Goal: Book appointment/travel/reservation

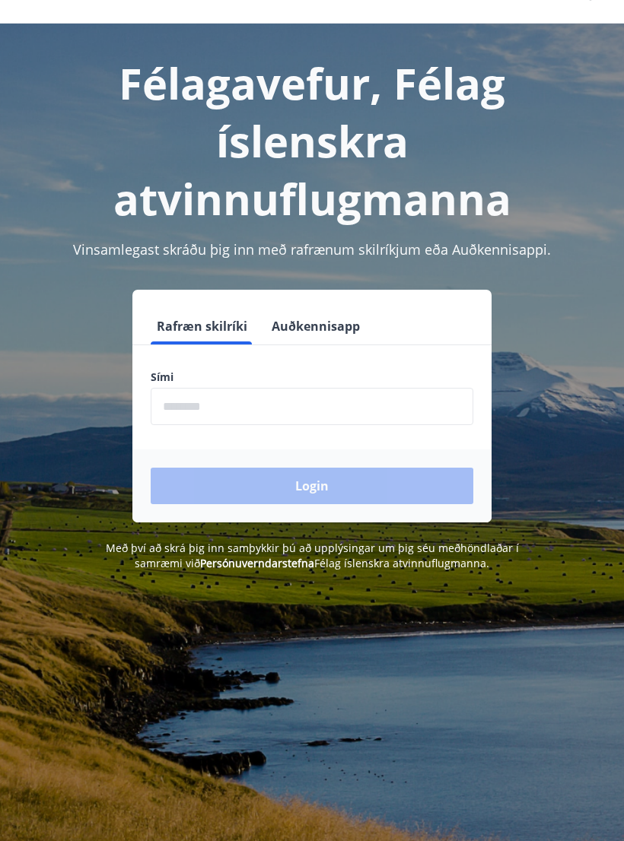
scroll to position [38, 0]
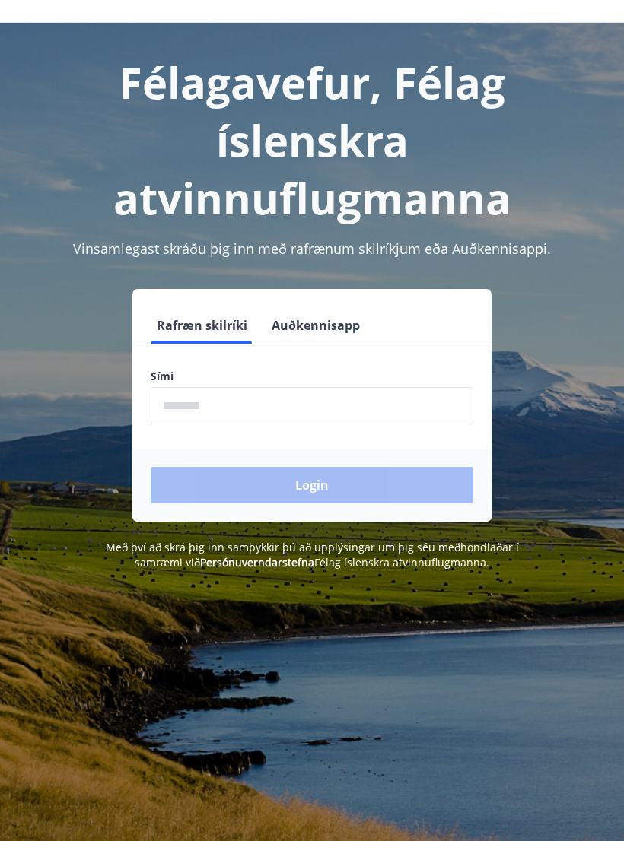
click at [257, 404] on input "phone" at bounding box center [312, 405] width 323 height 37
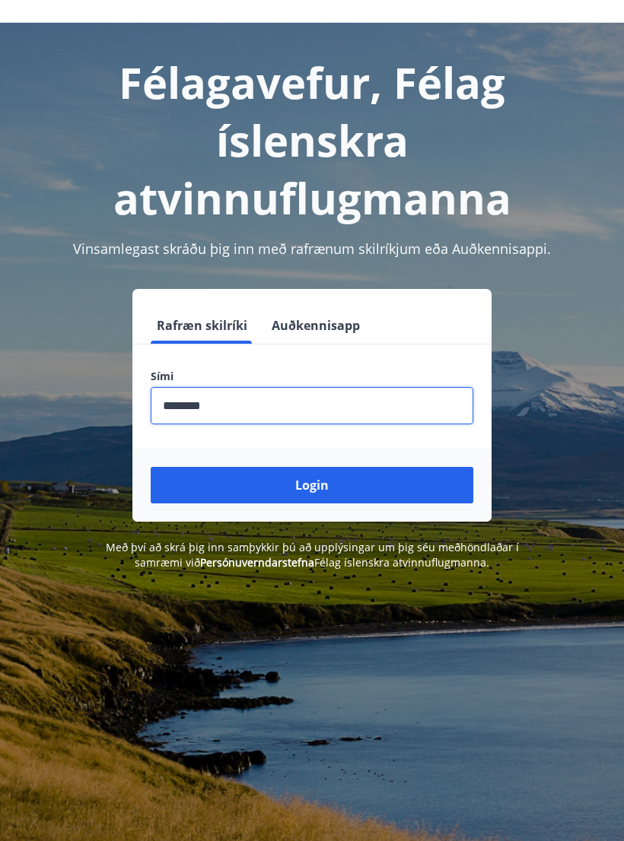
type input "********"
click at [228, 491] on button "Login" at bounding box center [312, 485] width 323 height 37
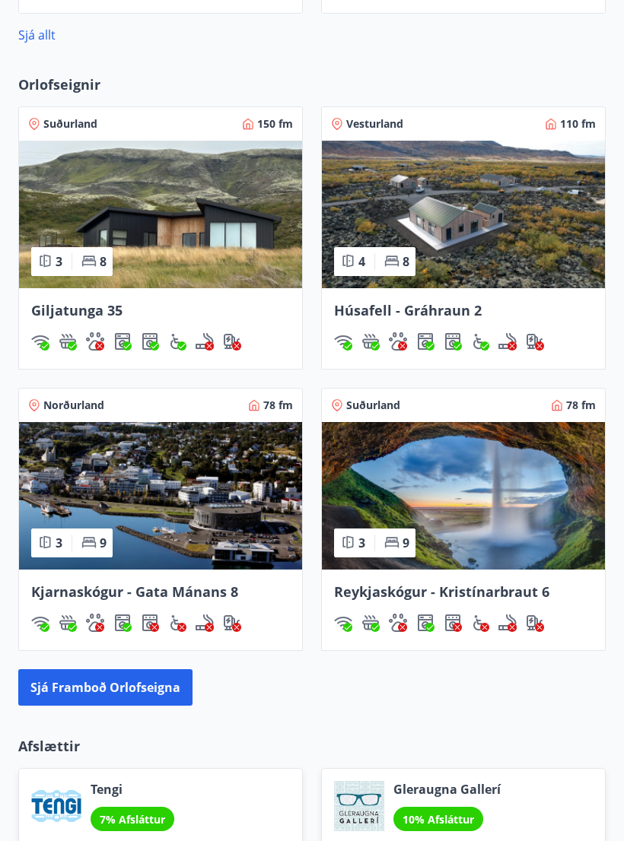
scroll to position [1029, 0]
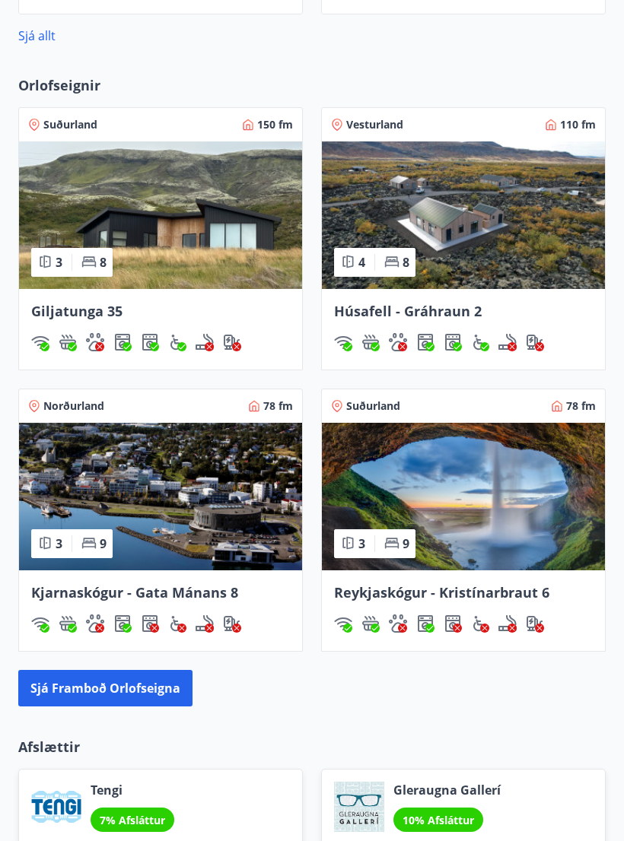
click at [163, 688] on button "Sjá framboð orlofseigna" at bounding box center [105, 688] width 174 height 37
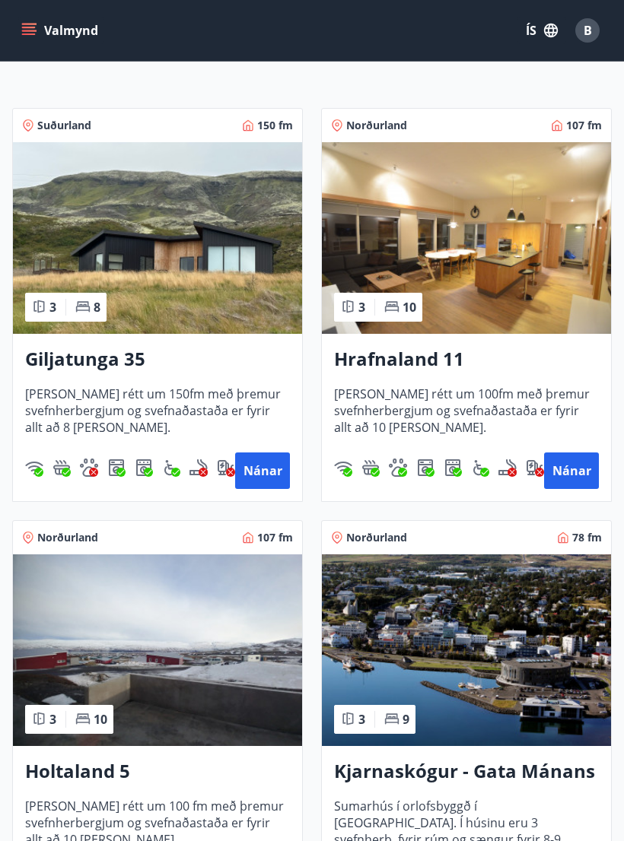
scroll to position [234, 0]
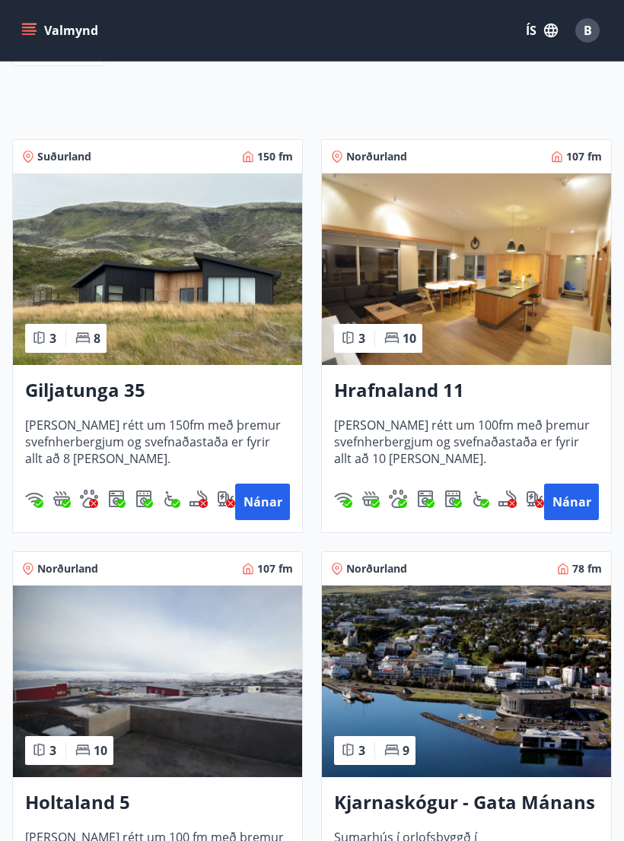
click at [574, 498] on button "Nánar" at bounding box center [571, 502] width 55 height 37
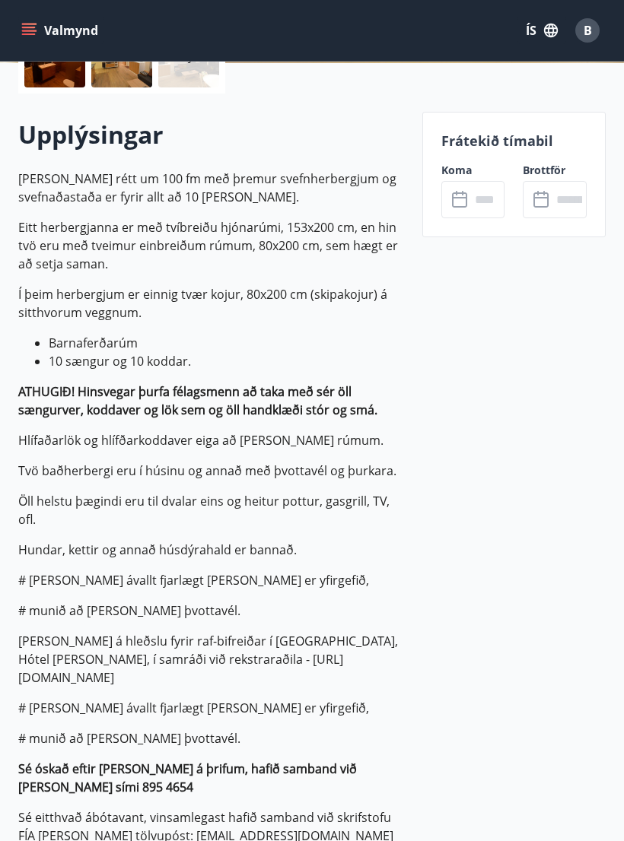
scroll to position [395, 0]
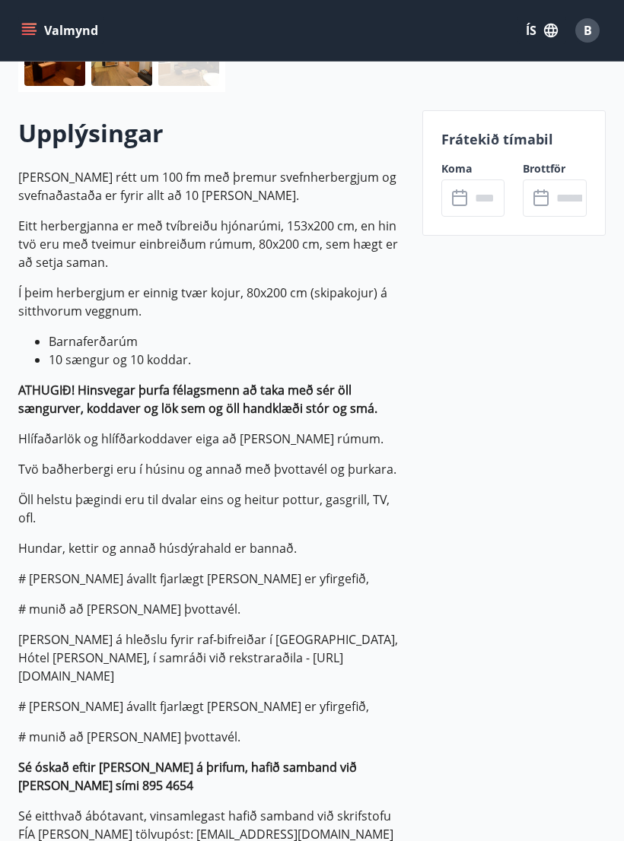
click at [470, 196] on input "text" at bounding box center [487, 198] width 35 height 37
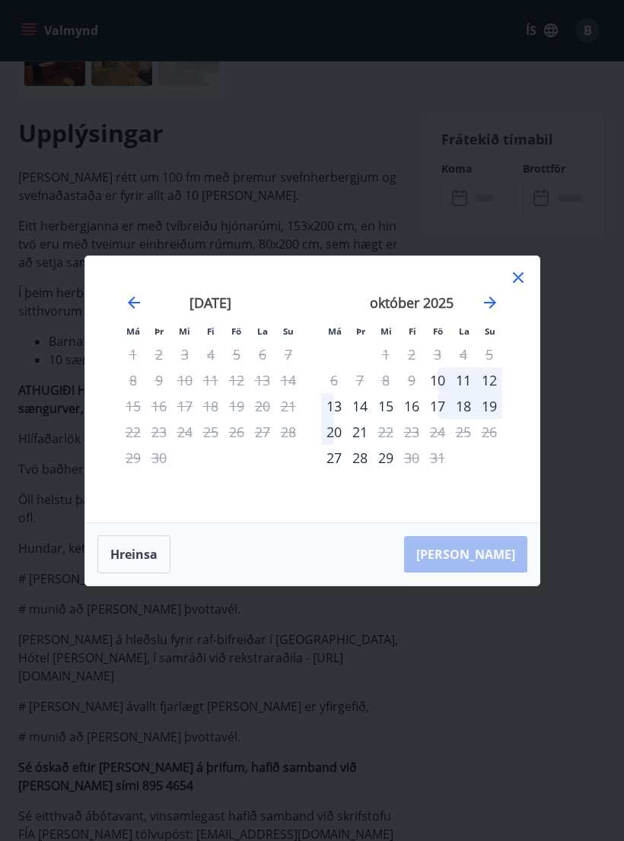
click at [487, 312] on icon "Move forward to switch to the next month." at bounding box center [490, 303] width 18 height 18
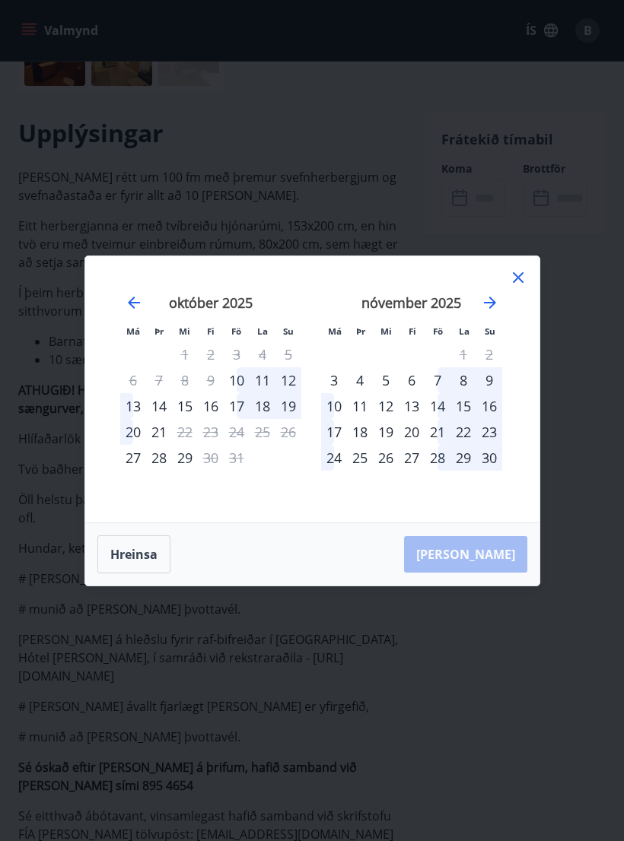
click at [484, 312] on icon "Move forward to switch to the next month." at bounding box center [490, 303] width 18 height 18
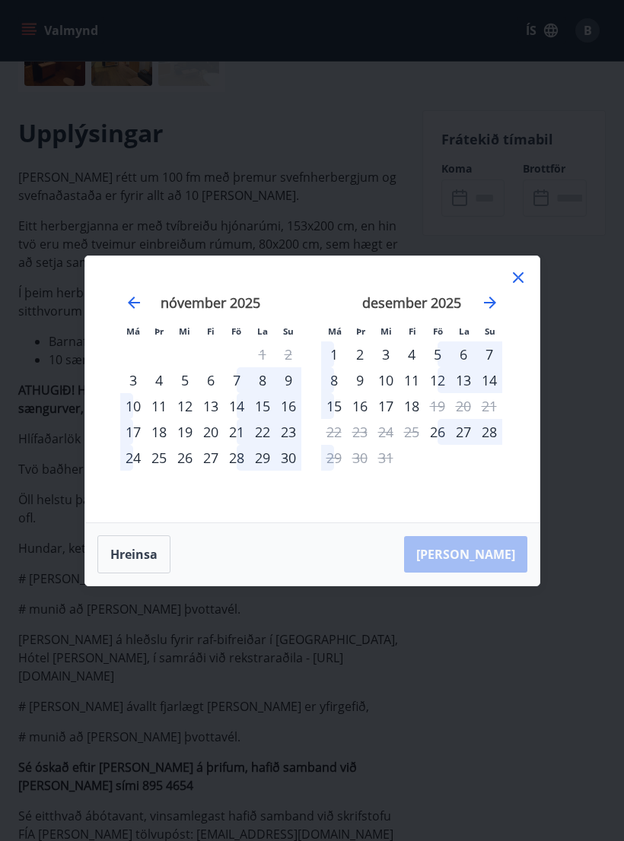
click at [481, 312] on icon "Move forward to switch to the next month." at bounding box center [490, 303] width 18 height 18
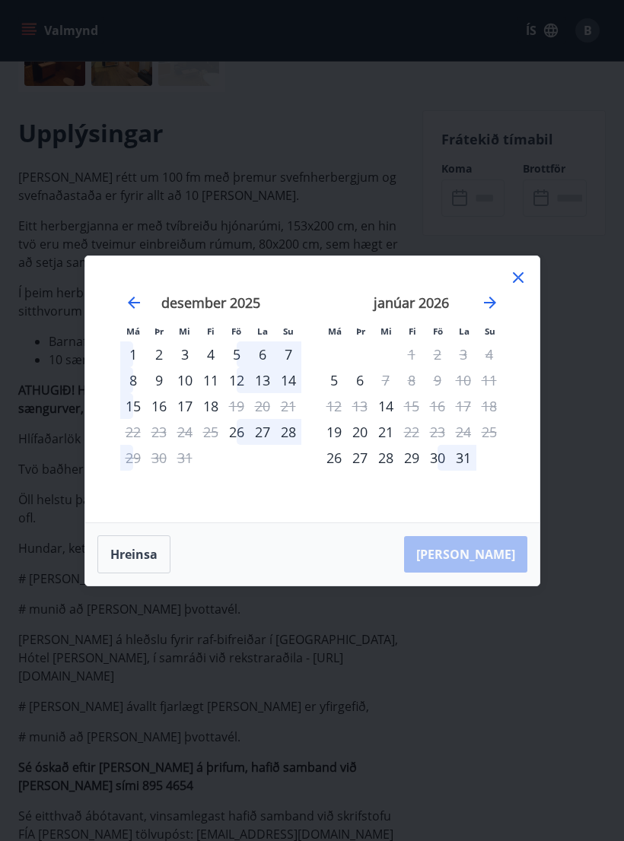
click at [484, 312] on icon "Move forward to switch to the next month." at bounding box center [490, 303] width 18 height 18
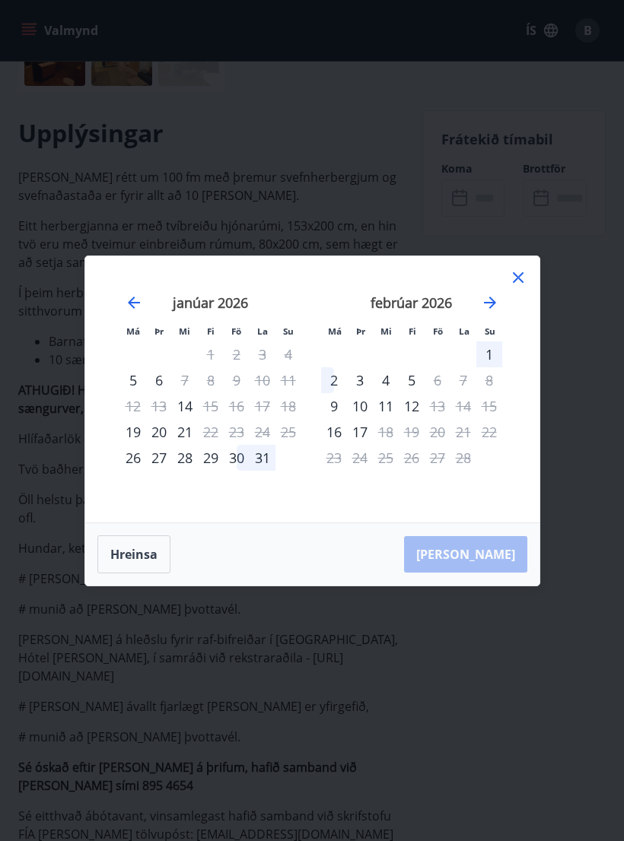
click at [492, 309] on icon "Move forward to switch to the next month." at bounding box center [490, 303] width 12 height 12
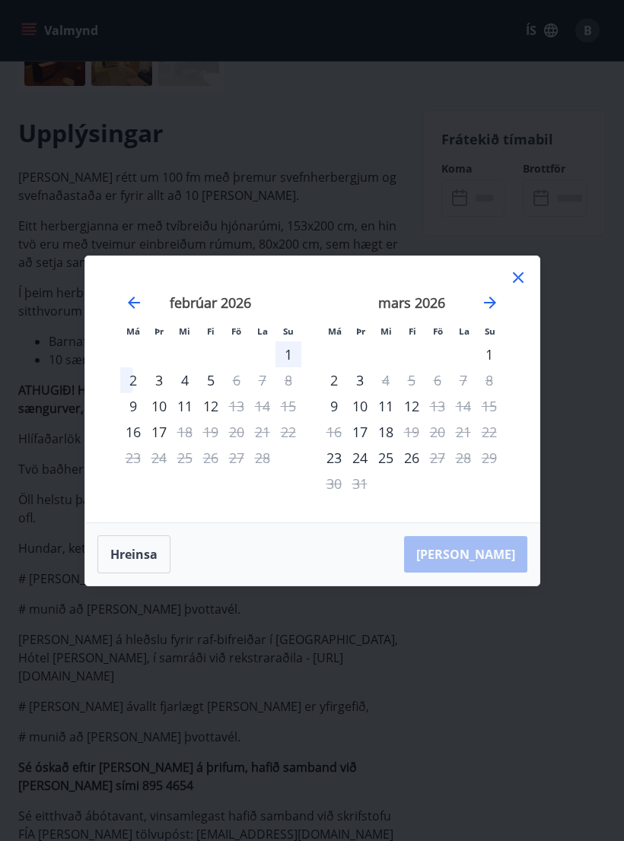
click at [485, 312] on icon "Move forward to switch to the next month." at bounding box center [490, 303] width 18 height 18
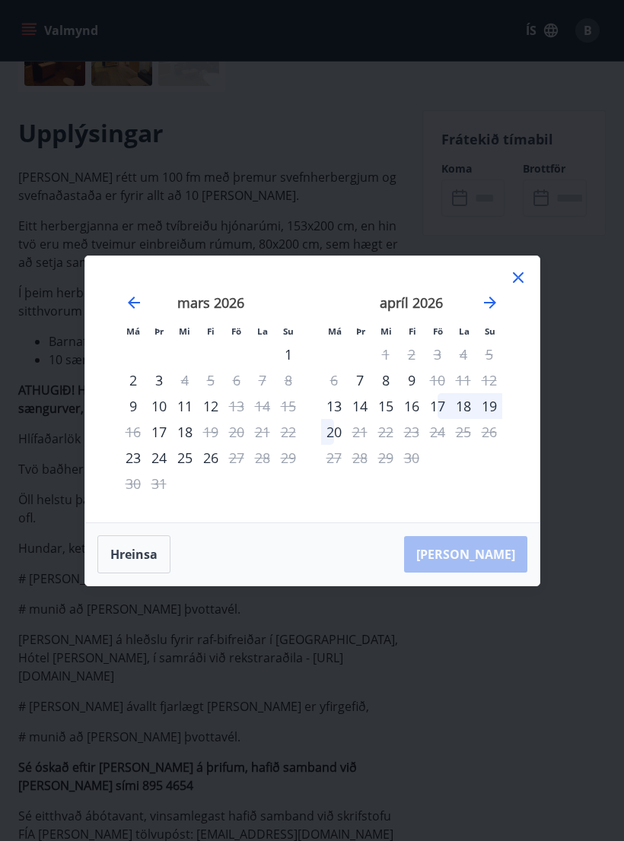
click at [491, 309] on icon "Move forward to switch to the next month." at bounding box center [490, 303] width 12 height 12
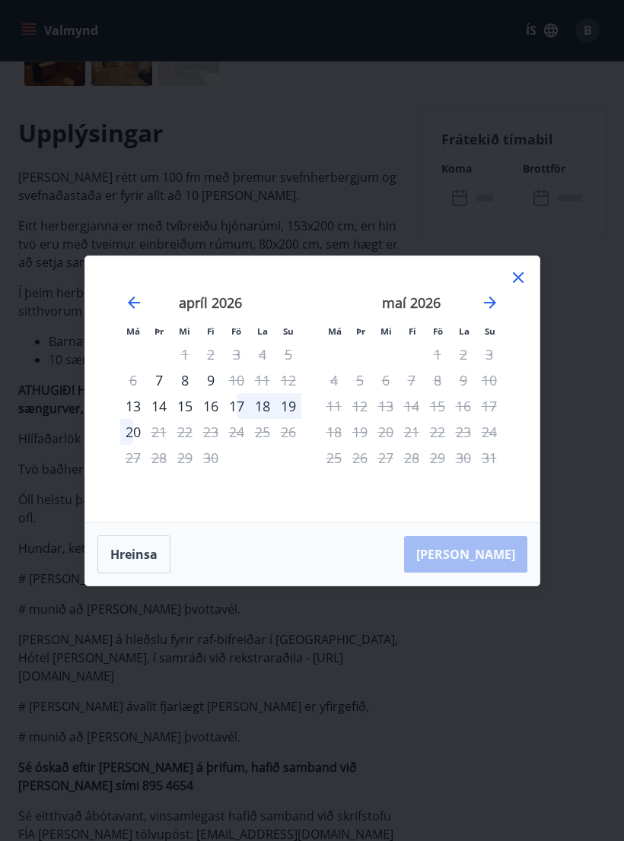
click at [490, 309] on icon "Move forward to switch to the next month." at bounding box center [490, 303] width 12 height 12
click at [132, 312] on icon "Move backward to switch to the previous month." at bounding box center [134, 303] width 18 height 18
click at [122, 321] on div "apríl 2026" at bounding box center [210, 308] width 181 height 67
click at [521, 287] on icon at bounding box center [518, 278] width 18 height 18
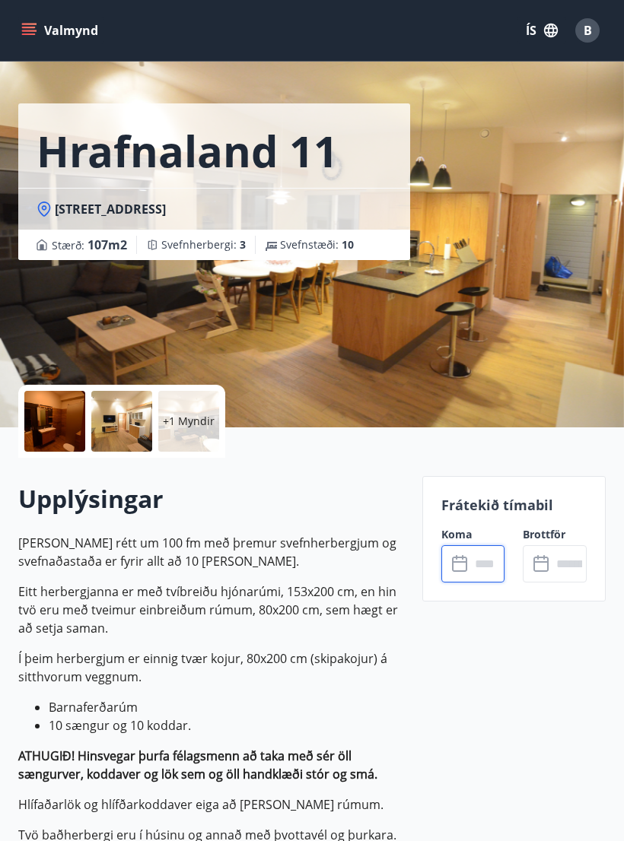
scroll to position [0, 0]
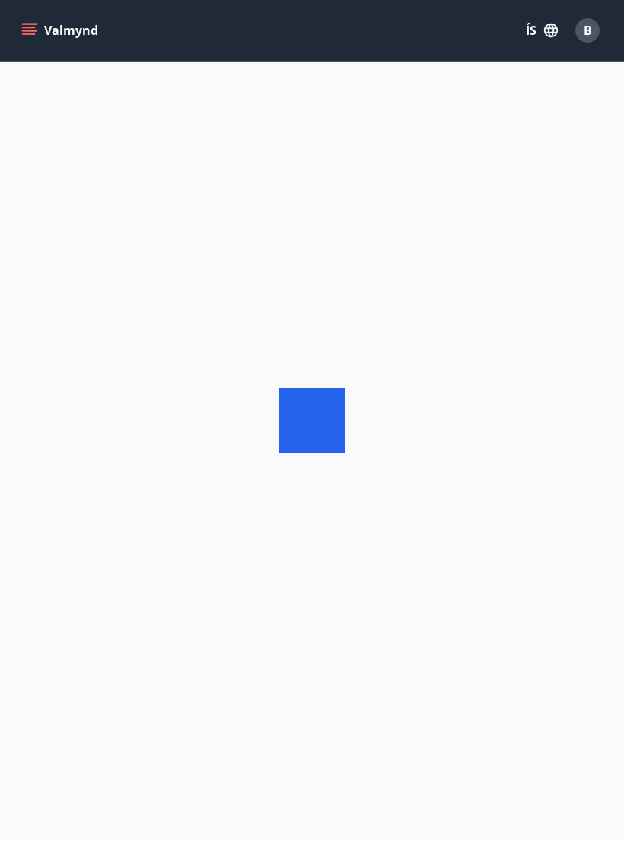
scroll to position [24, 0]
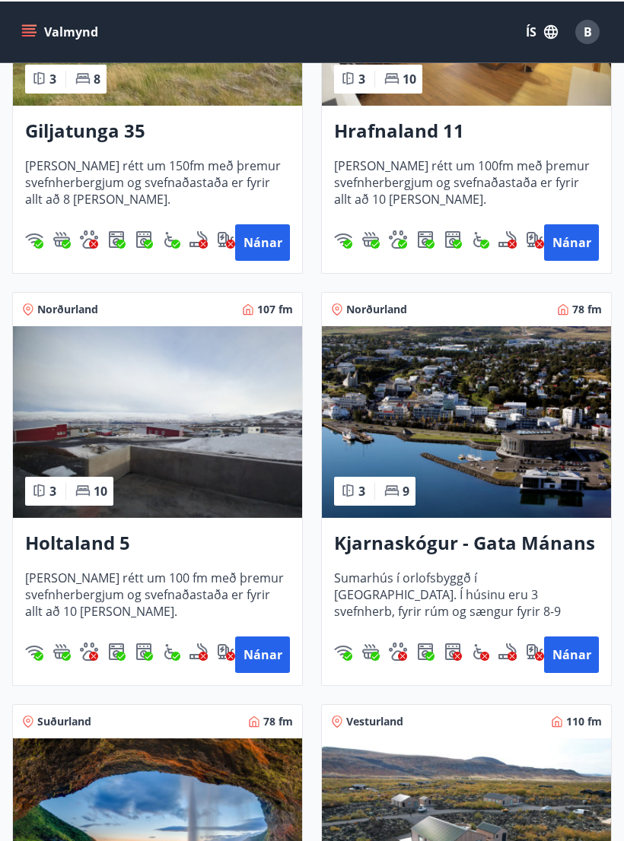
click at [264, 653] on button "Nánar" at bounding box center [262, 653] width 55 height 37
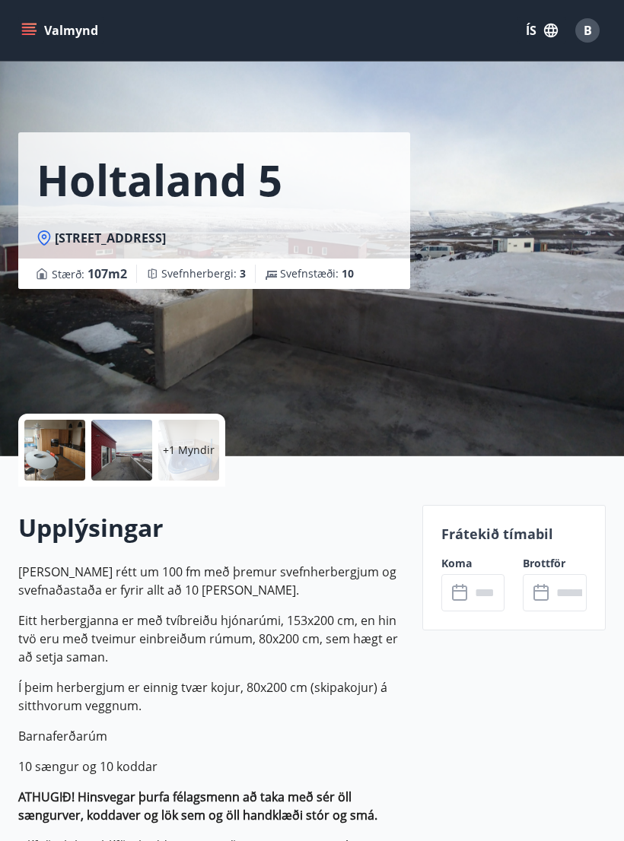
click at [490, 580] on input "text" at bounding box center [487, 592] width 35 height 37
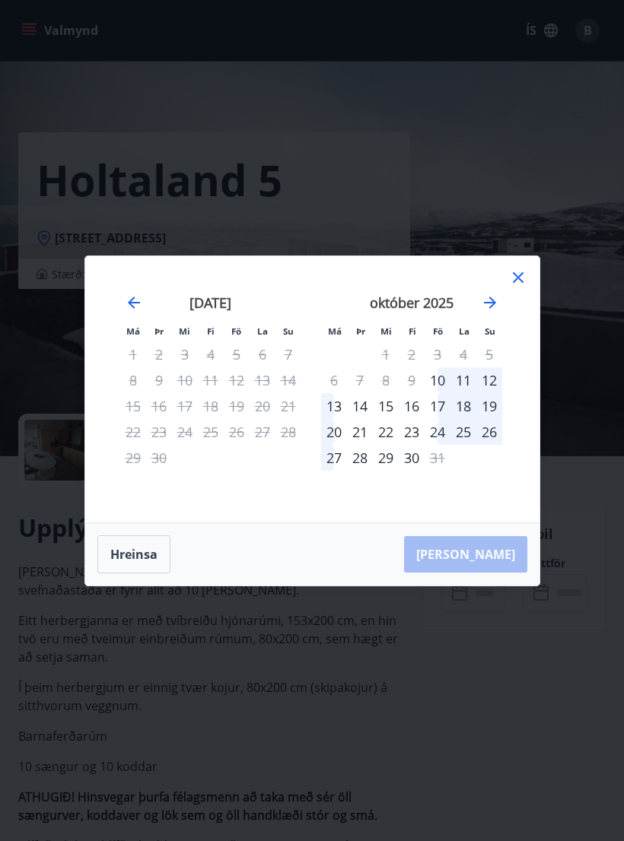
click at [497, 312] on icon "Move forward to switch to the next month." at bounding box center [490, 303] width 18 height 18
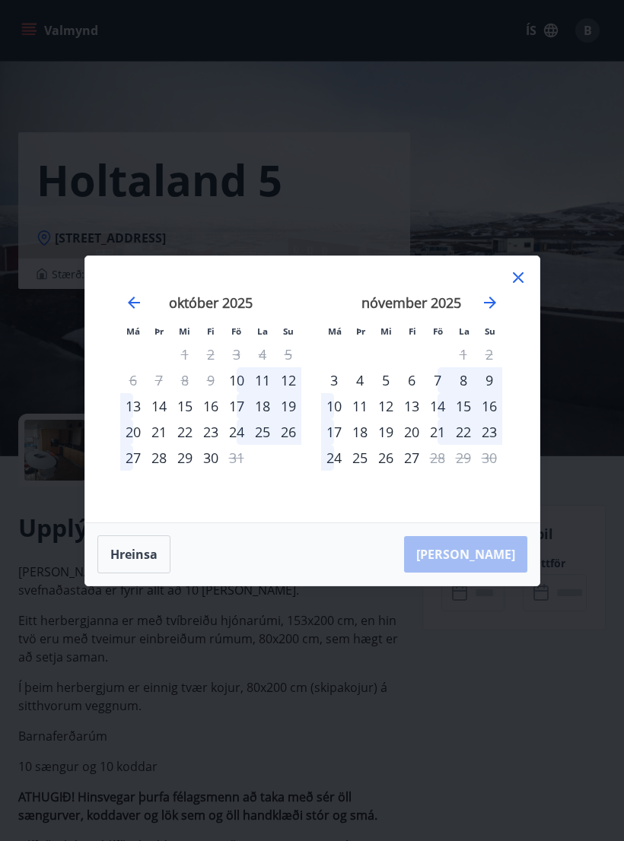
click at [496, 312] on icon "Move forward to switch to the next month." at bounding box center [490, 303] width 18 height 18
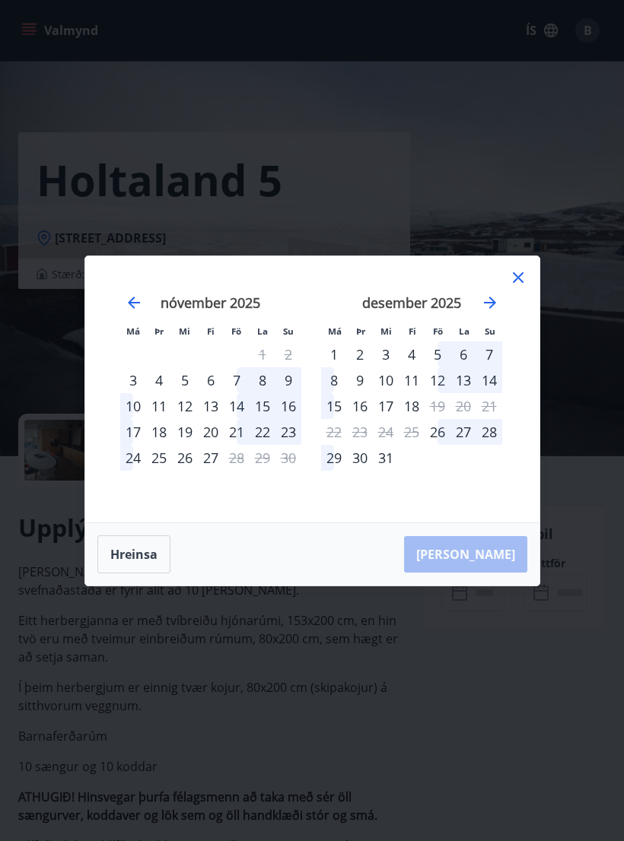
click at [493, 309] on icon "Move forward to switch to the next month." at bounding box center [490, 303] width 12 height 12
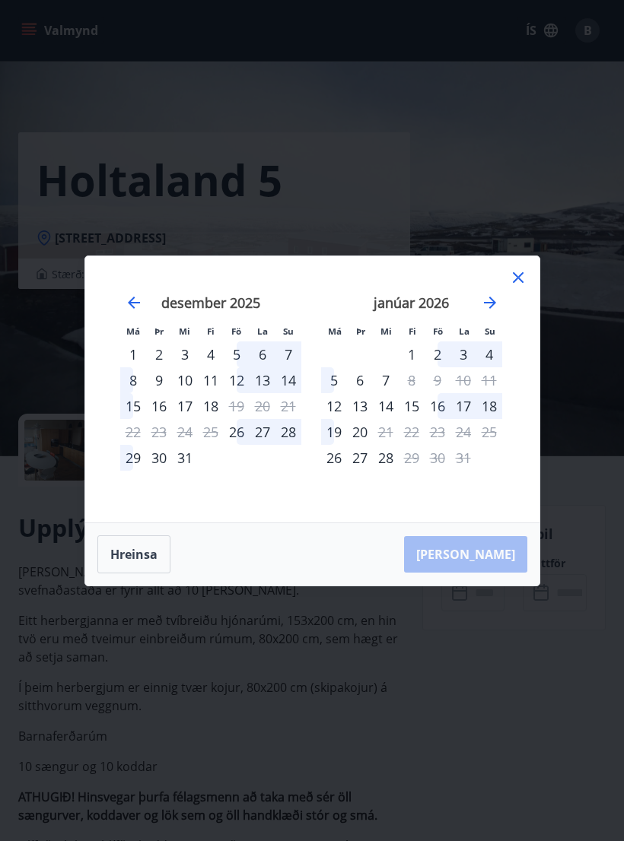
click at [491, 309] on icon "Move forward to switch to the next month." at bounding box center [490, 303] width 12 height 12
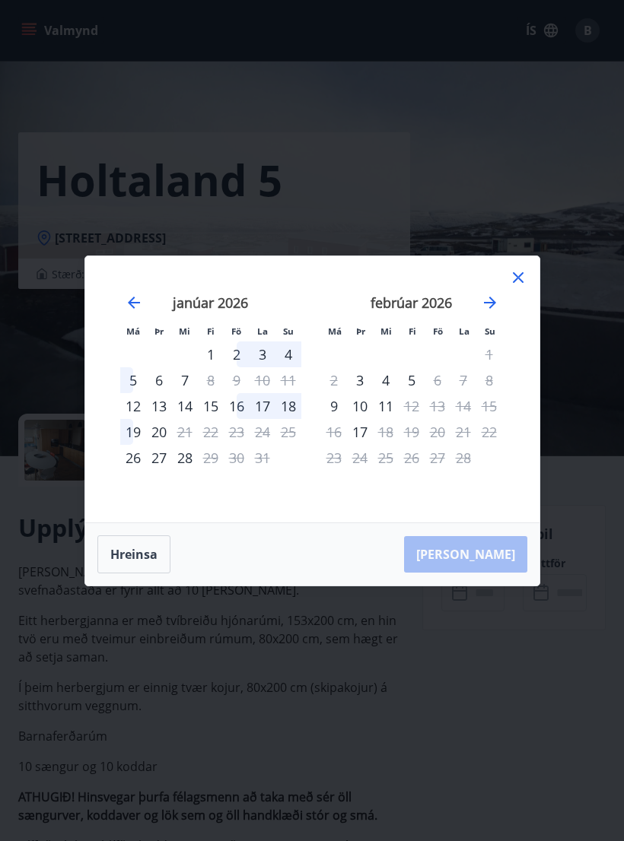
click at [491, 312] on icon "Move forward to switch to the next month." at bounding box center [490, 303] width 18 height 18
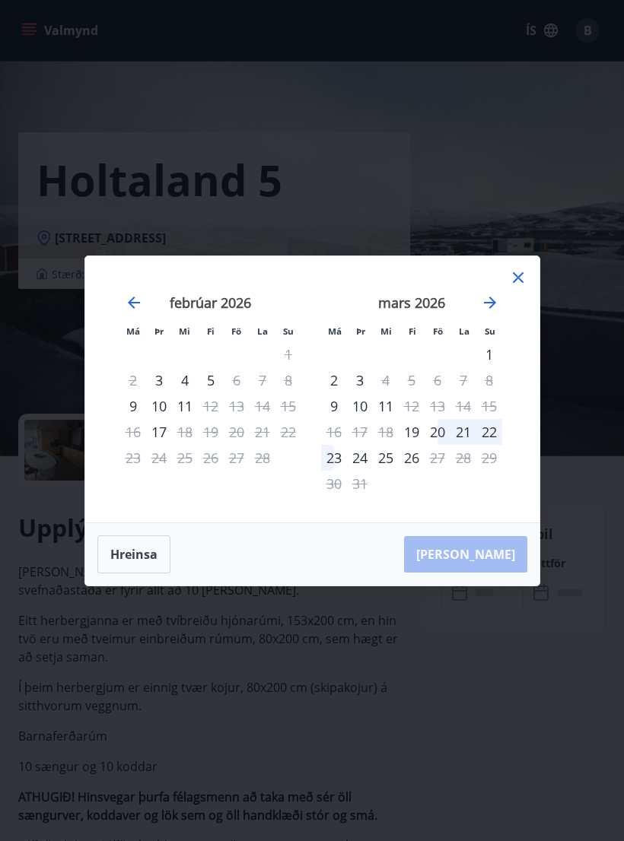
click at [492, 308] on icon "Move forward to switch to the next month." at bounding box center [490, 303] width 18 height 18
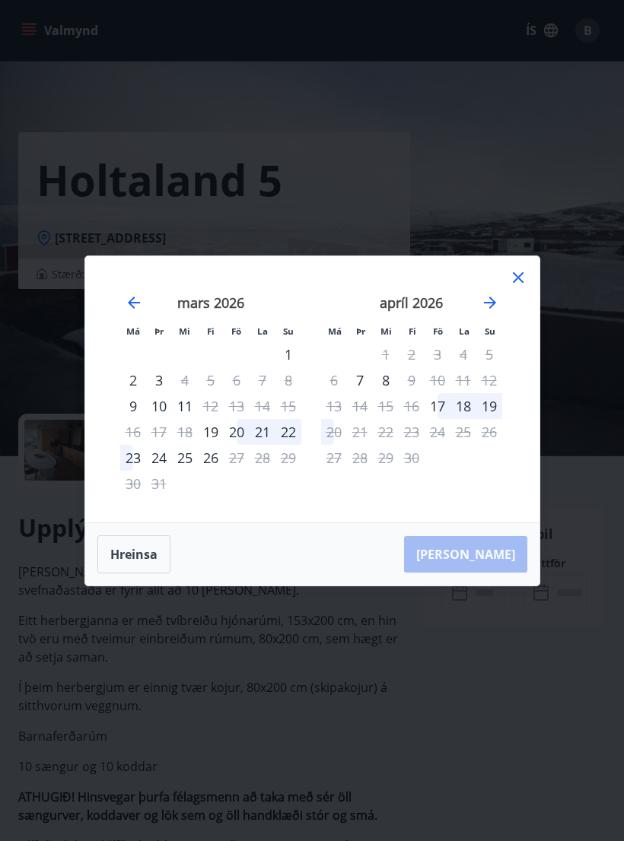
click at [486, 312] on icon "Move forward to switch to the next month." at bounding box center [490, 303] width 18 height 18
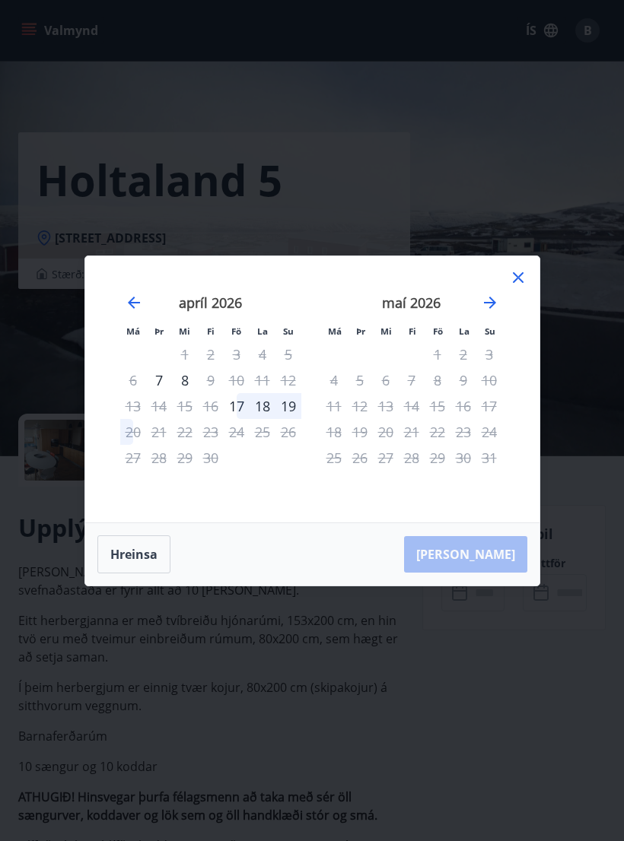
click at [516, 287] on icon at bounding box center [518, 278] width 18 height 18
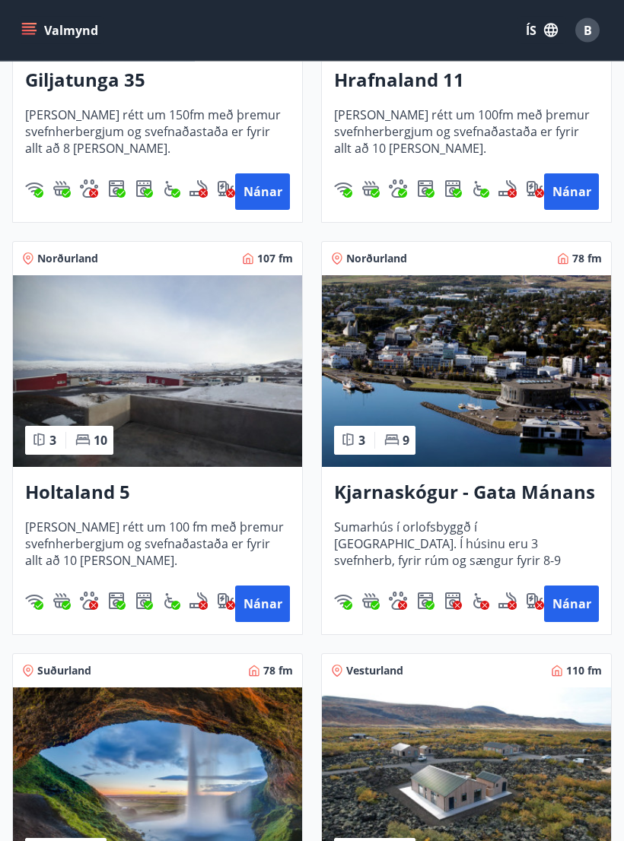
scroll to position [545, 0]
click at [571, 600] on button "Nánar" at bounding box center [571, 604] width 55 height 37
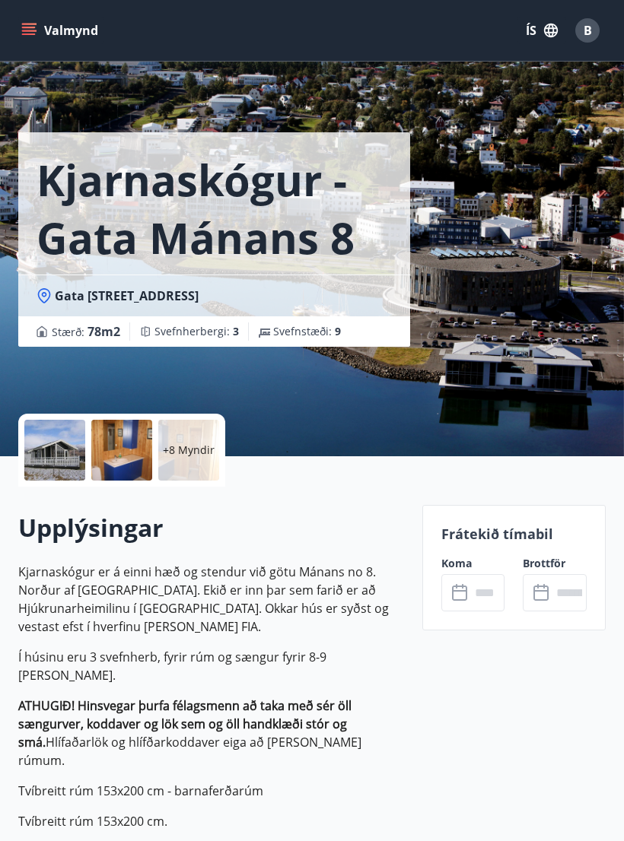
click at [472, 603] on input "text" at bounding box center [487, 592] width 35 height 37
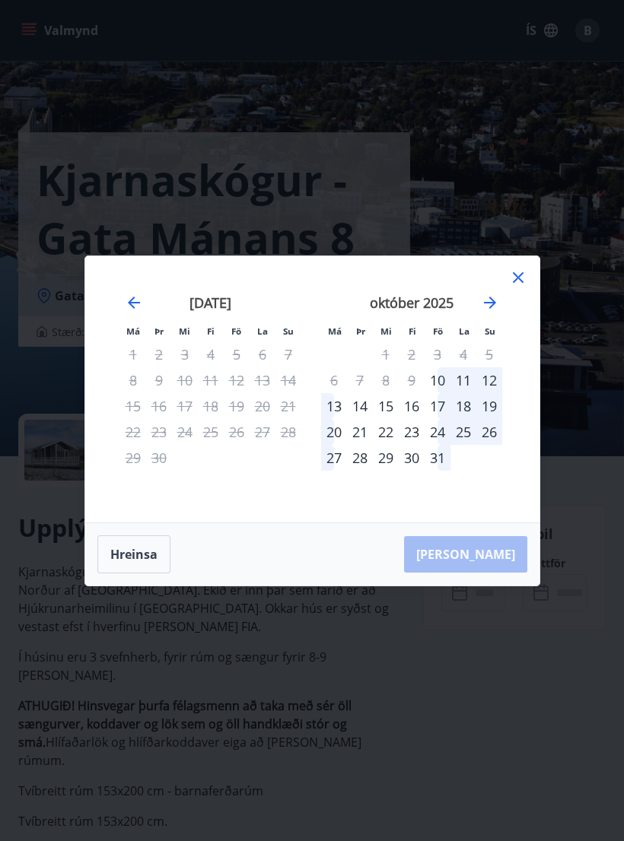
click at [491, 309] on icon "Move forward to switch to the next month." at bounding box center [490, 303] width 12 height 12
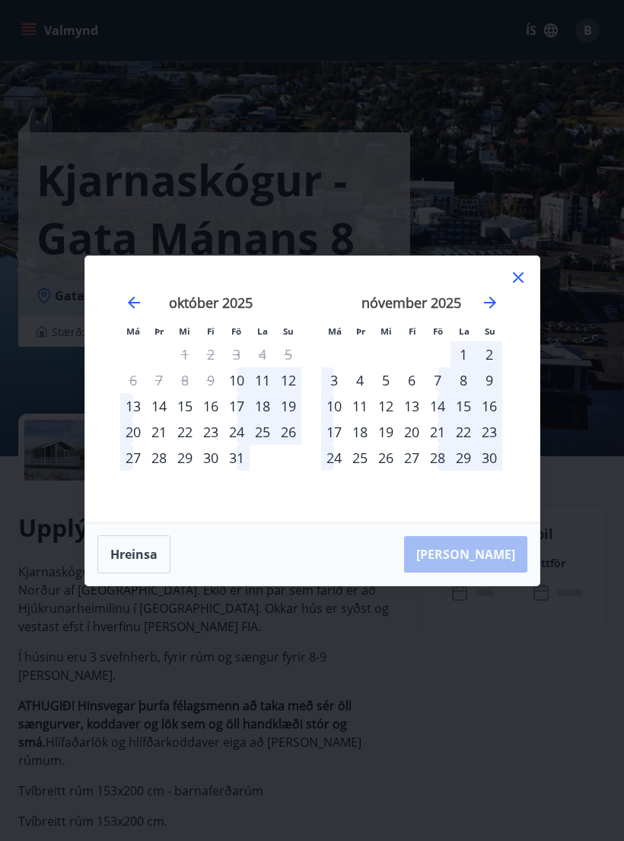
click at [488, 309] on icon "Move forward to switch to the next month." at bounding box center [490, 303] width 12 height 12
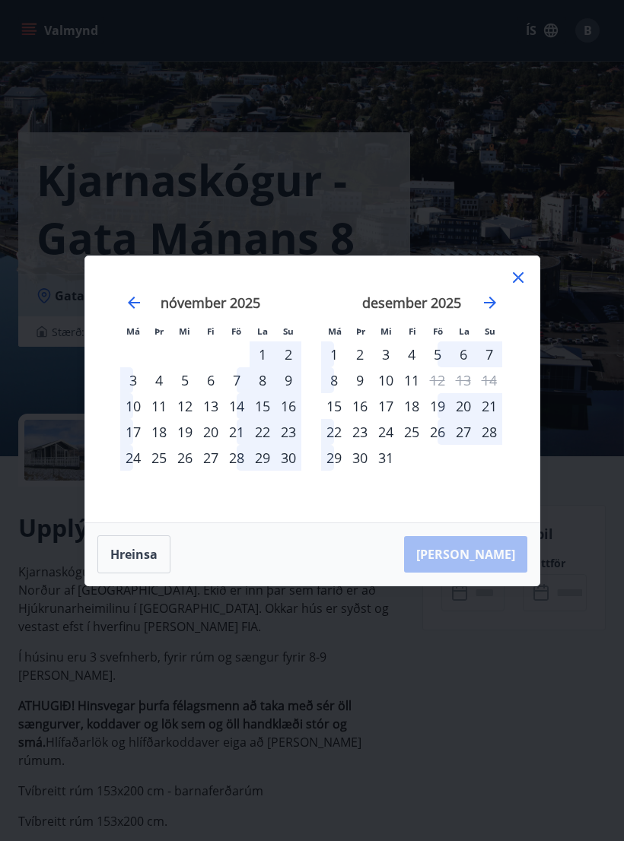
click at [488, 310] on icon "Move forward to switch to the next month." at bounding box center [490, 303] width 18 height 18
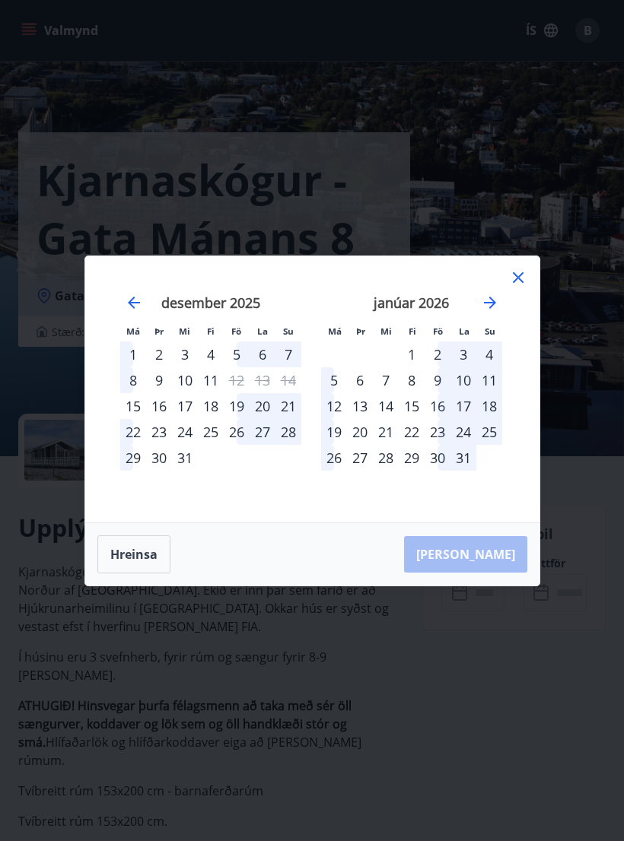
click at [488, 312] on icon "Move forward to switch to the next month." at bounding box center [490, 303] width 18 height 18
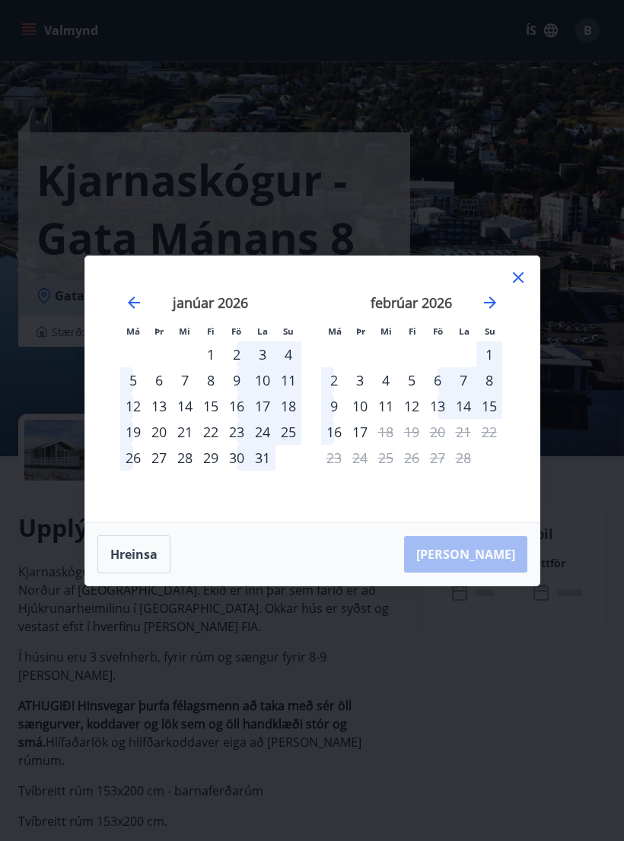
click at [489, 309] on icon "Move forward to switch to the next month." at bounding box center [490, 303] width 12 height 12
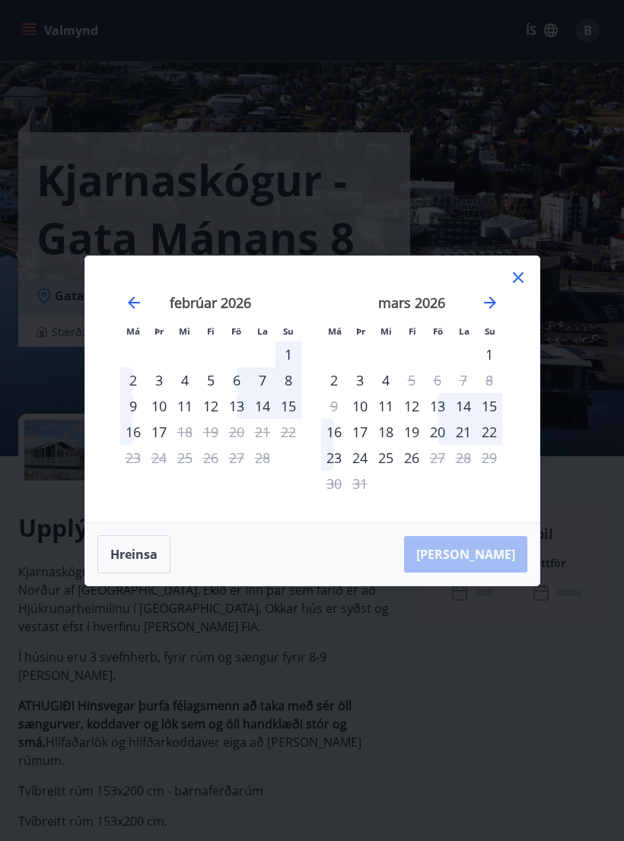
click at [498, 312] on icon "Move forward to switch to the next month." at bounding box center [490, 303] width 18 height 18
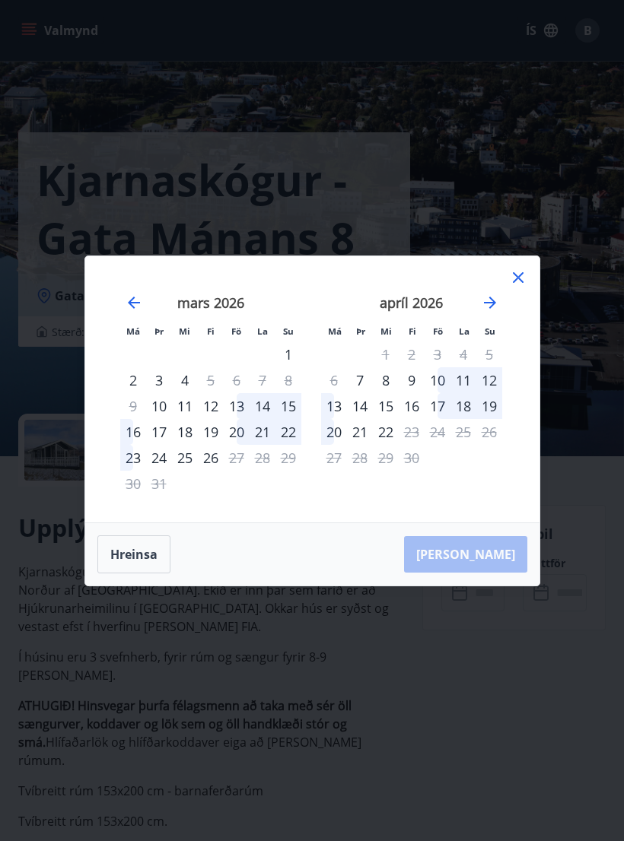
click at [492, 309] on icon "Move forward to switch to the next month." at bounding box center [490, 303] width 12 height 12
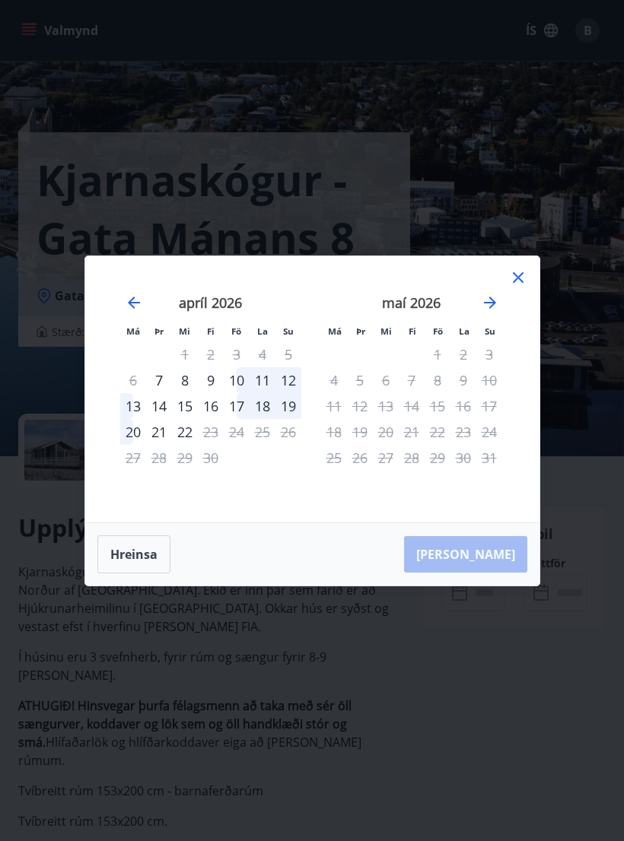
click at [520, 283] on icon at bounding box center [518, 277] width 11 height 11
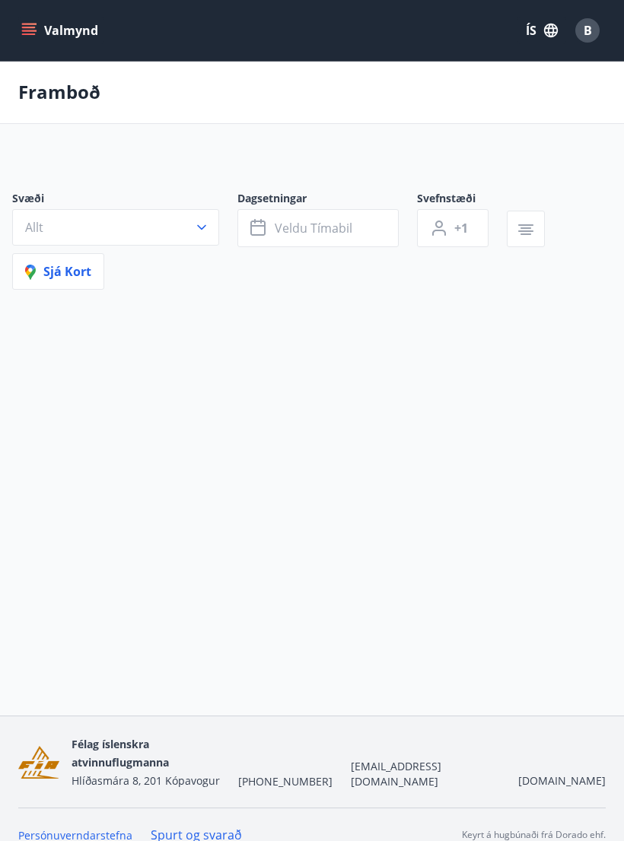
scroll to position [24, 0]
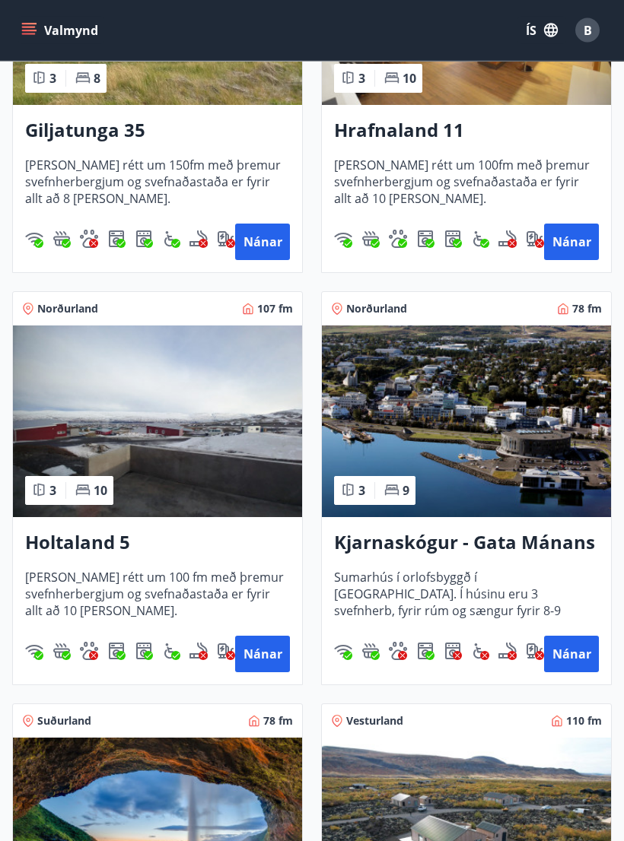
click at [260, 644] on button "Nánar" at bounding box center [262, 655] width 55 height 37
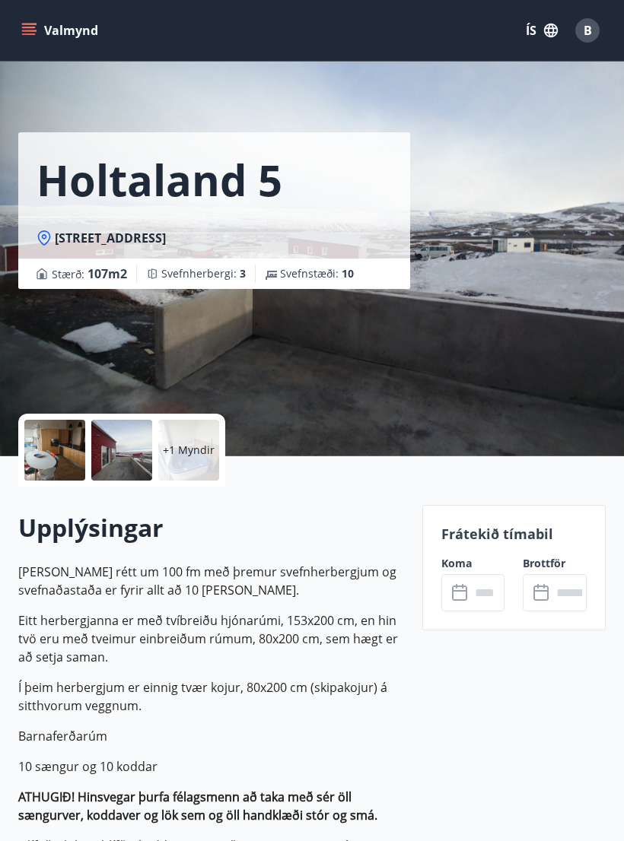
click at [454, 597] on icon at bounding box center [461, 593] width 18 height 18
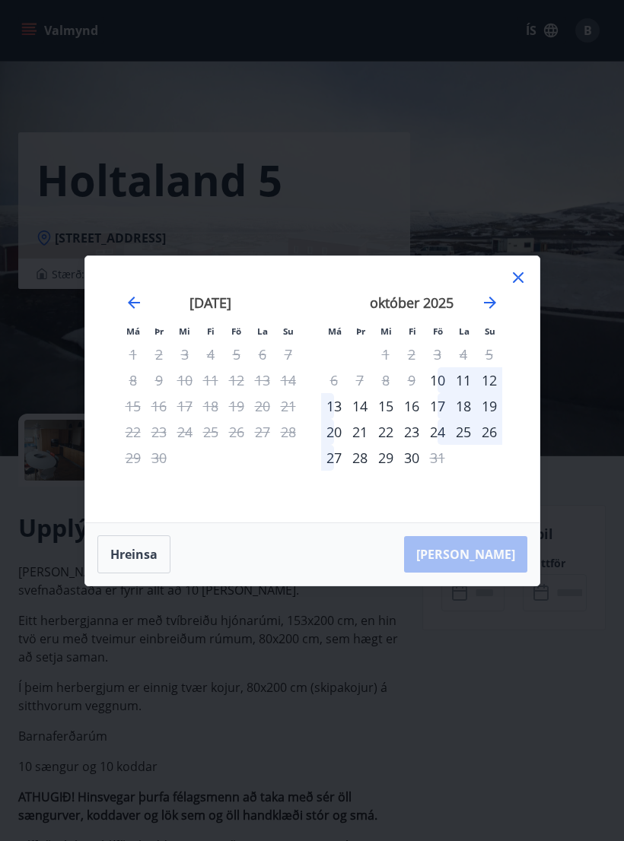
click at [524, 287] on icon at bounding box center [518, 278] width 18 height 18
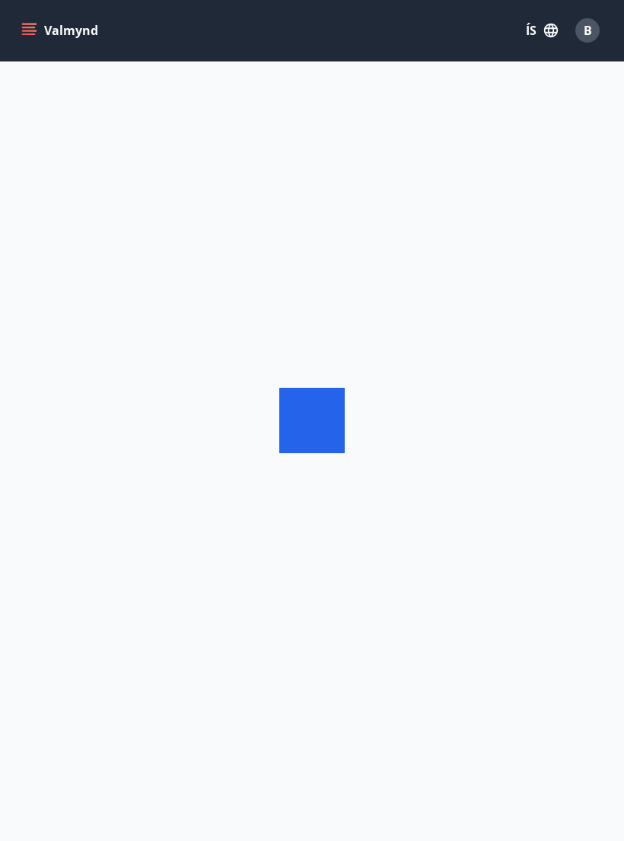
scroll to position [24, 0]
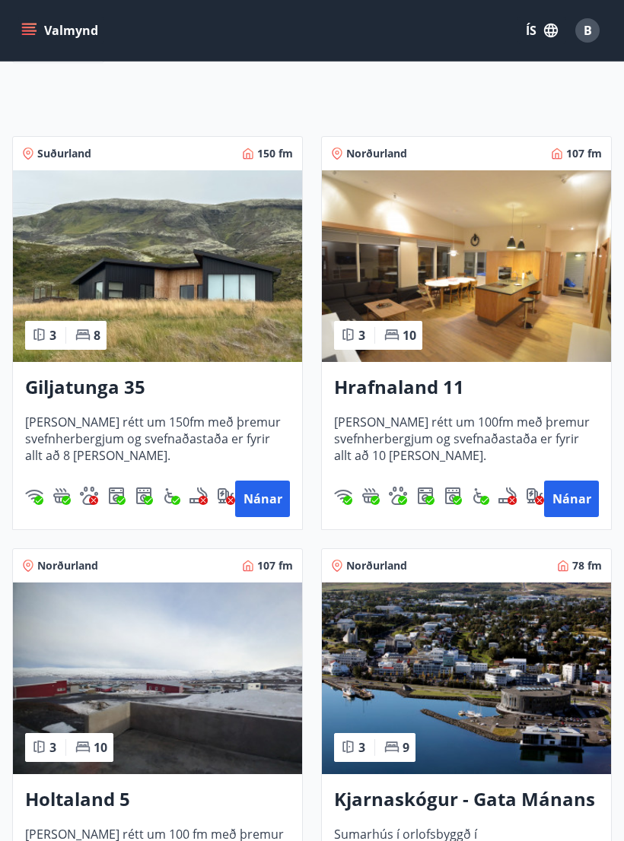
click at [256, 501] on button "Nánar" at bounding box center [262, 499] width 55 height 37
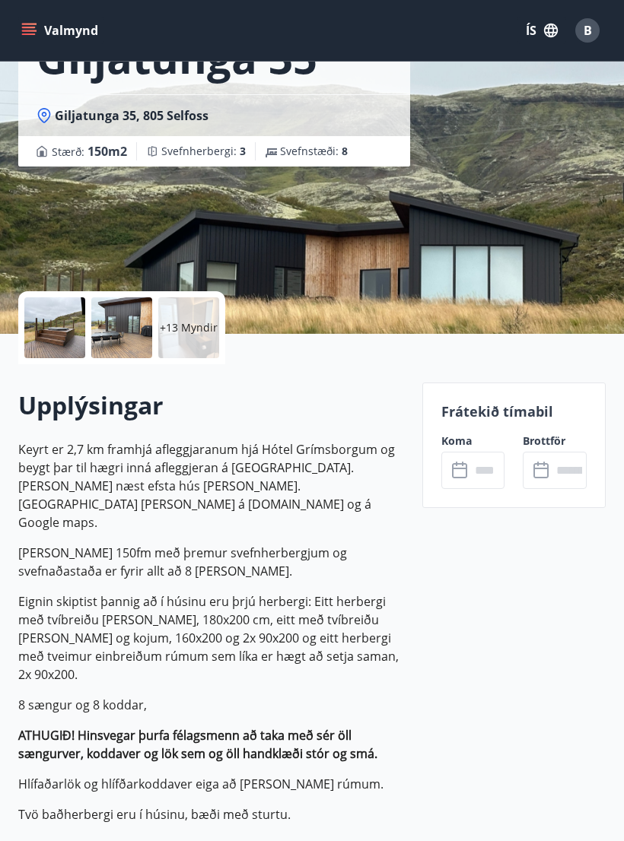
scroll to position [123, 0]
click at [479, 477] on input "text" at bounding box center [487, 469] width 35 height 37
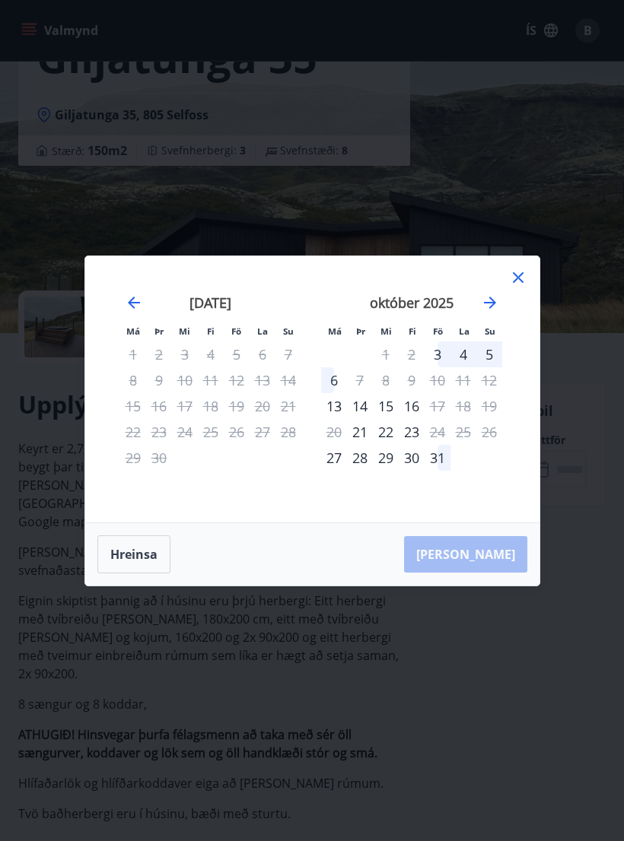
click at [536, 280] on div "Má Þr Mi Fi Fö La Su Má Þr Mi Fi Fö La Su ágúst 2025 1 2 3 4 5 6 7 8 9 10 11 12…" at bounding box center [312, 389] width 454 height 266
click at [521, 287] on icon at bounding box center [518, 278] width 18 height 18
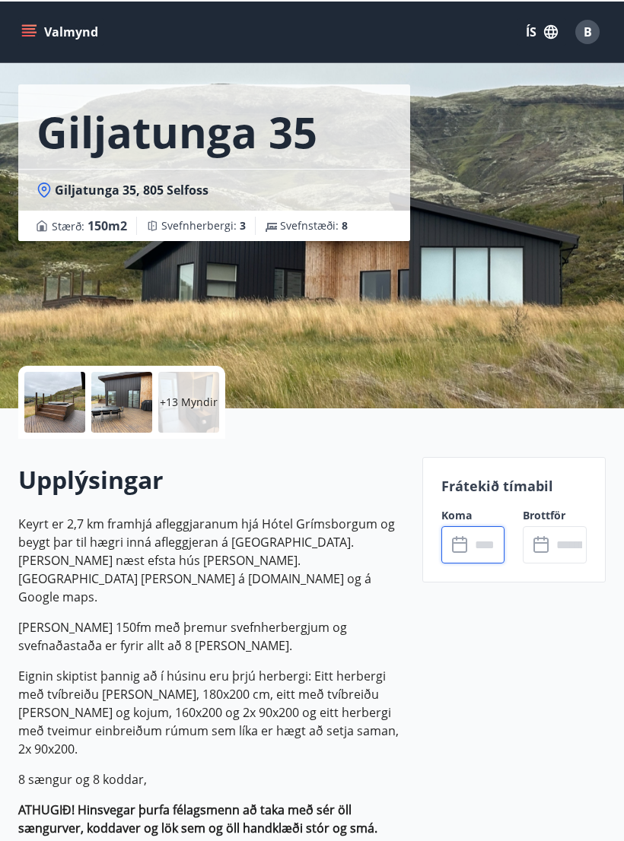
scroll to position [0, 0]
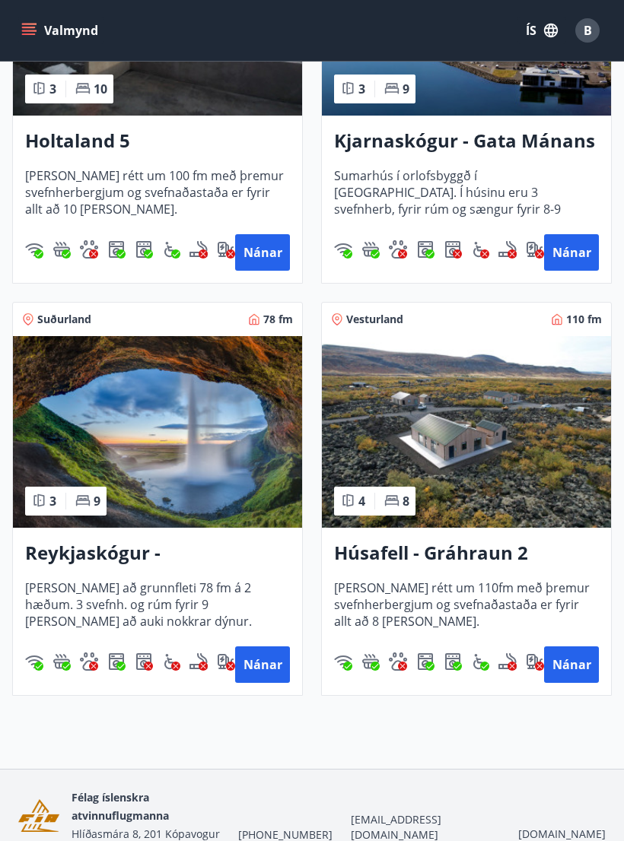
scroll to position [928, 0]
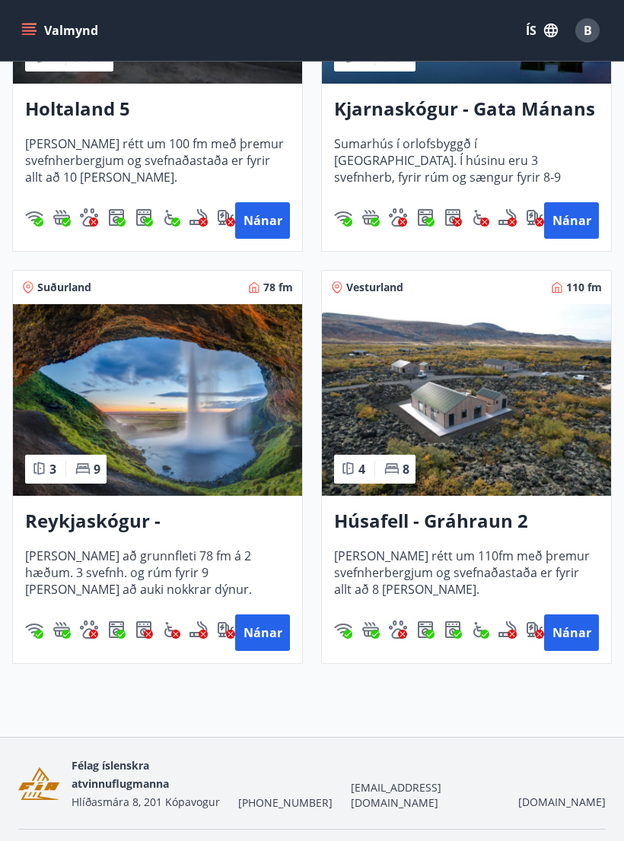
click at [567, 625] on button "Nánar" at bounding box center [571, 633] width 55 height 37
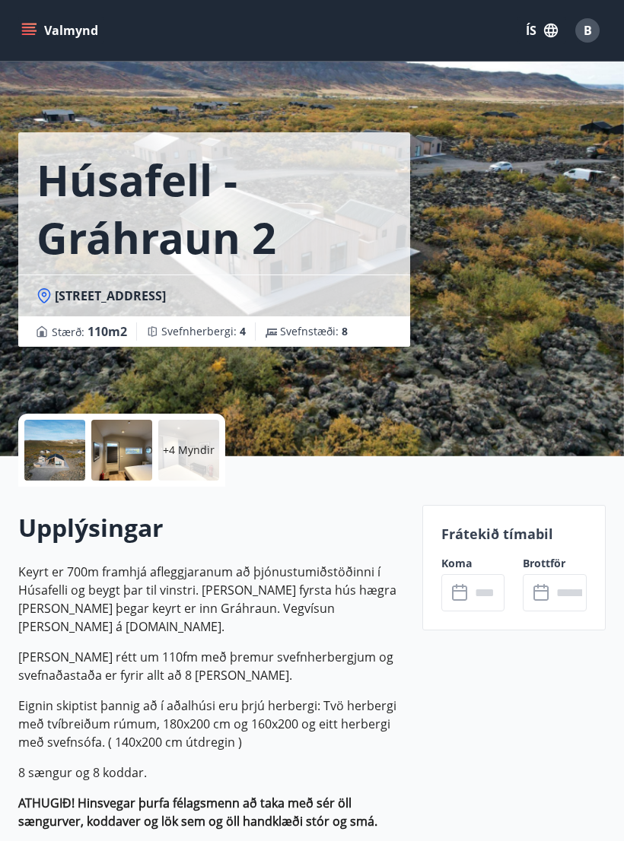
click at [486, 593] on input "text" at bounding box center [487, 592] width 35 height 37
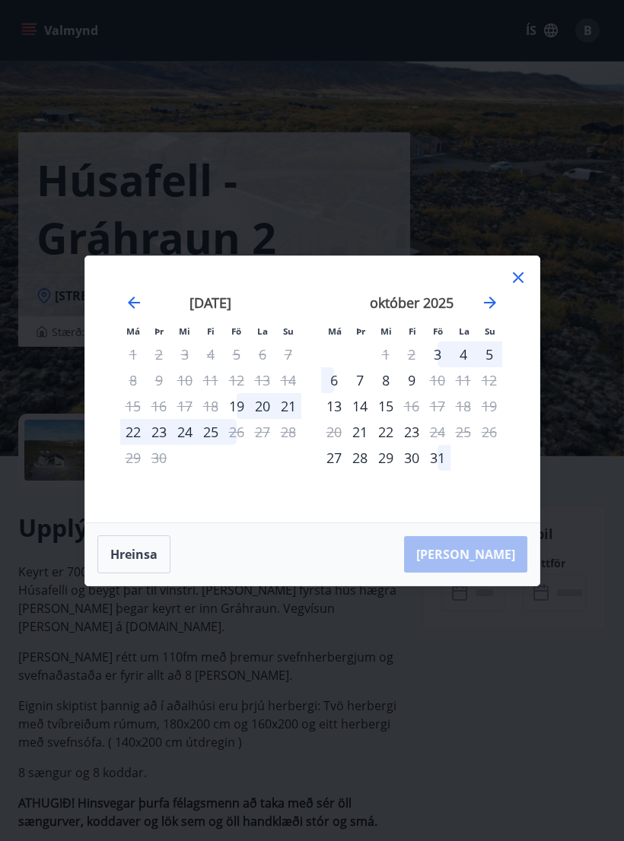
click at [520, 283] on icon at bounding box center [518, 277] width 11 height 11
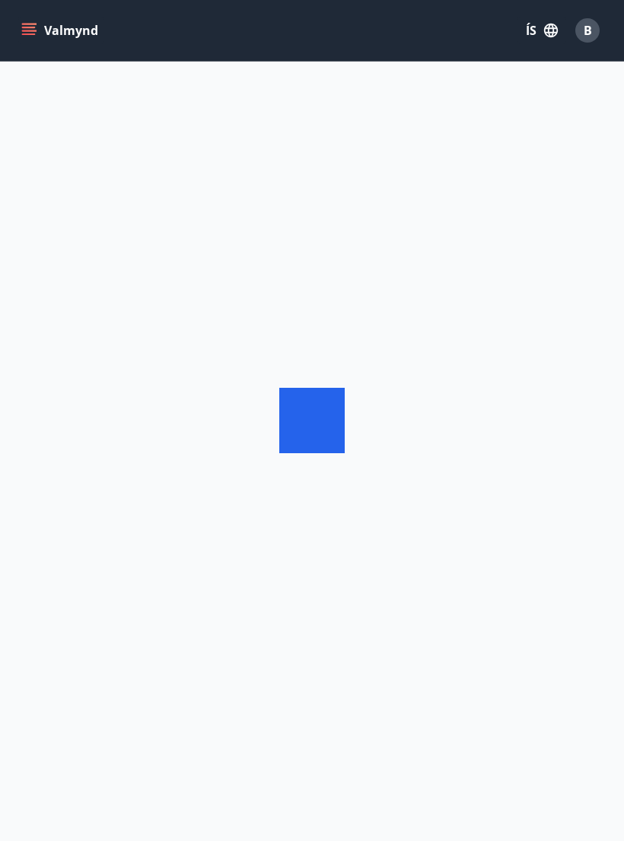
scroll to position [24, 0]
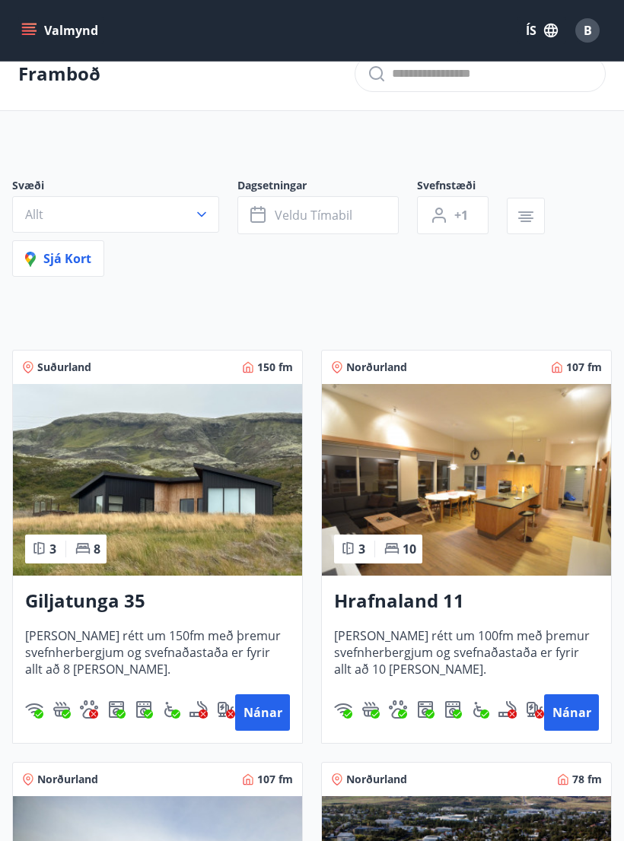
click at [324, 214] on span "Veldu tímabil" at bounding box center [314, 215] width 78 height 17
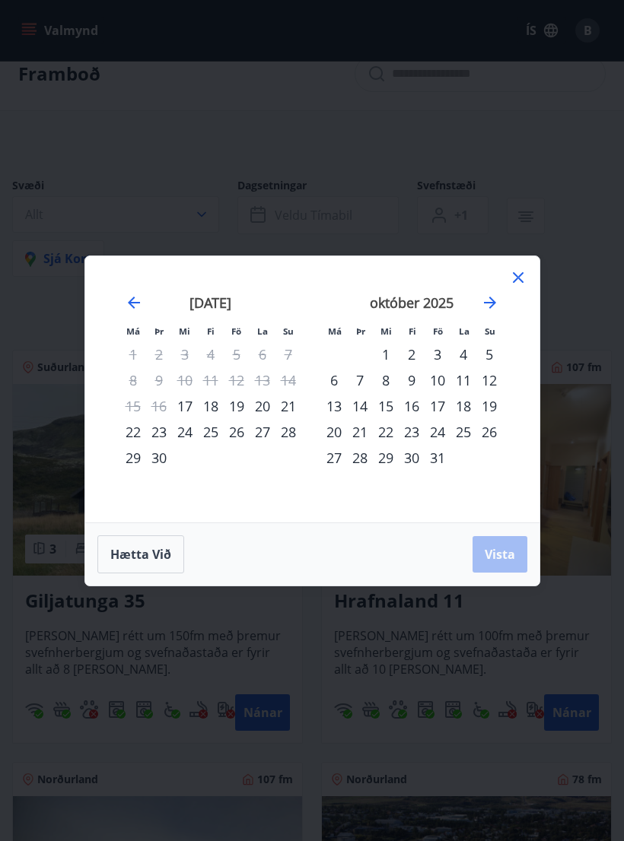
click at [441, 402] on div "17" at bounding box center [438, 406] width 26 height 26
click at [467, 403] on div "18" at bounding box center [463, 406] width 26 height 26
click at [491, 404] on div "19" at bounding box center [489, 406] width 26 height 26
click at [325, 431] on div "20" at bounding box center [334, 432] width 26 height 26
click at [433, 412] on div "17" at bounding box center [438, 406] width 26 height 26
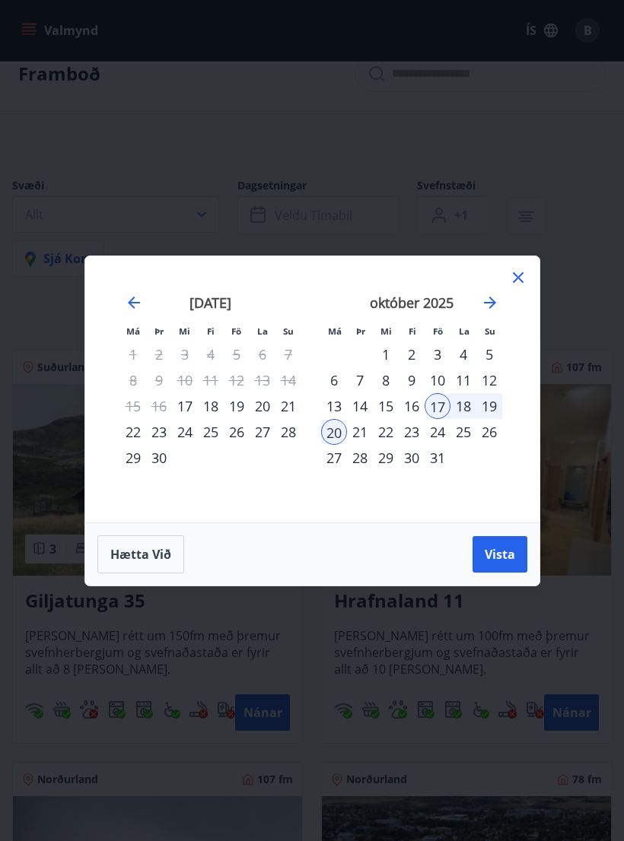
click at [359, 427] on div "21" at bounding box center [360, 432] width 26 height 26
click at [510, 568] on button "Vista" at bounding box center [499, 554] width 55 height 37
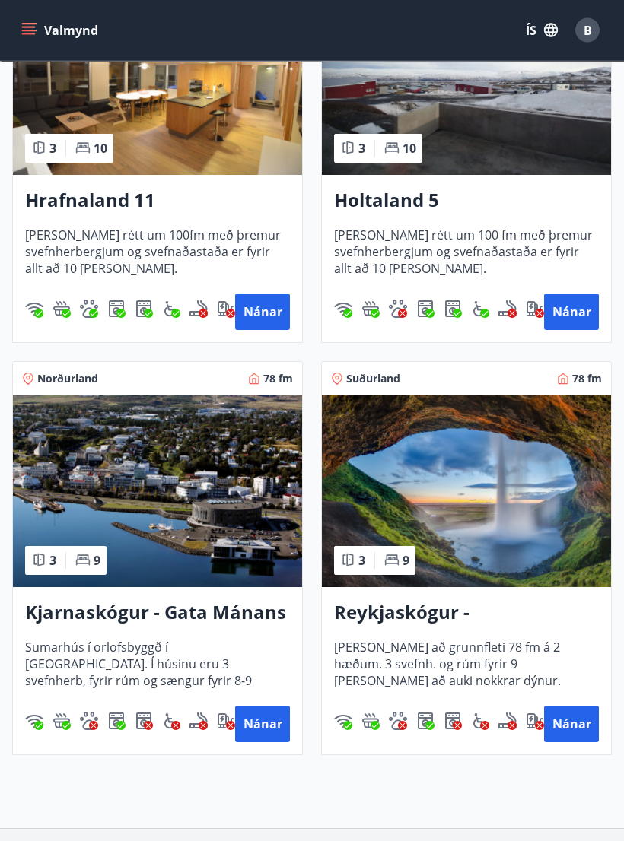
scroll to position [549, 0]
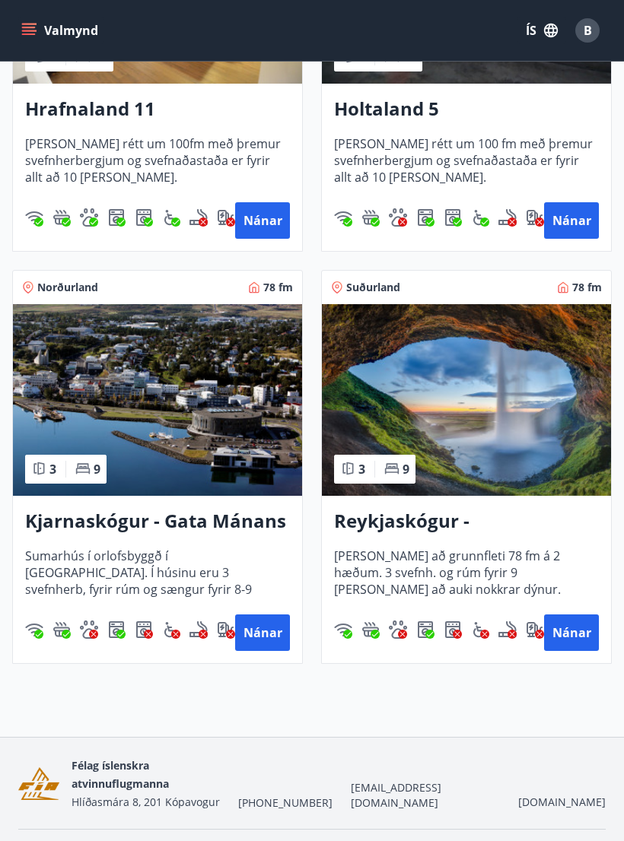
click at [580, 631] on button "Nánar" at bounding box center [571, 633] width 55 height 37
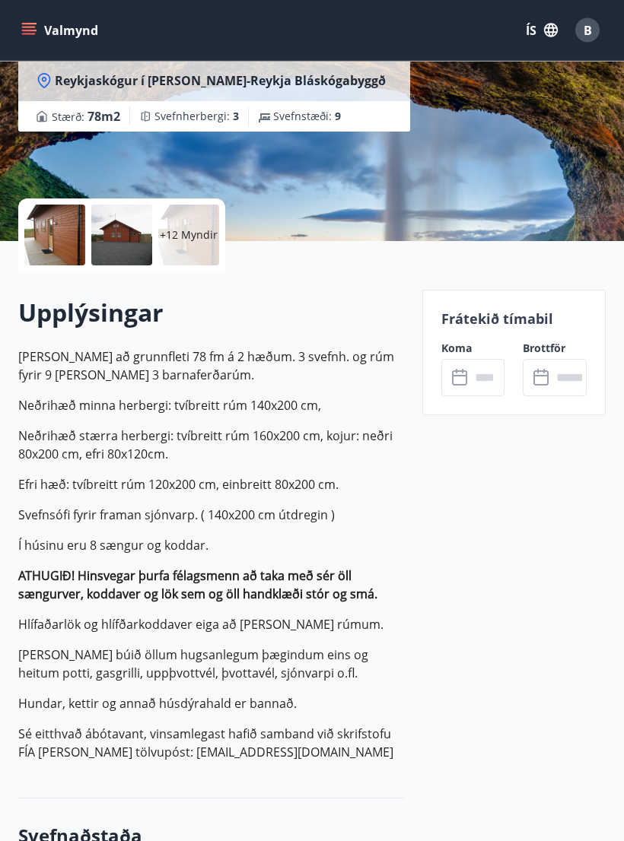
scroll to position [217, 0]
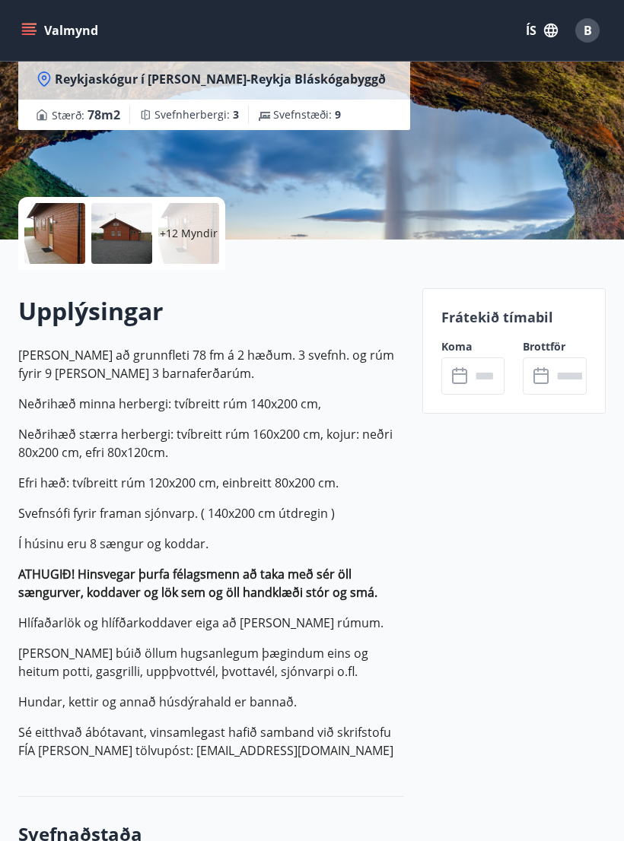
click at [470, 372] on input "text" at bounding box center [487, 376] width 35 height 37
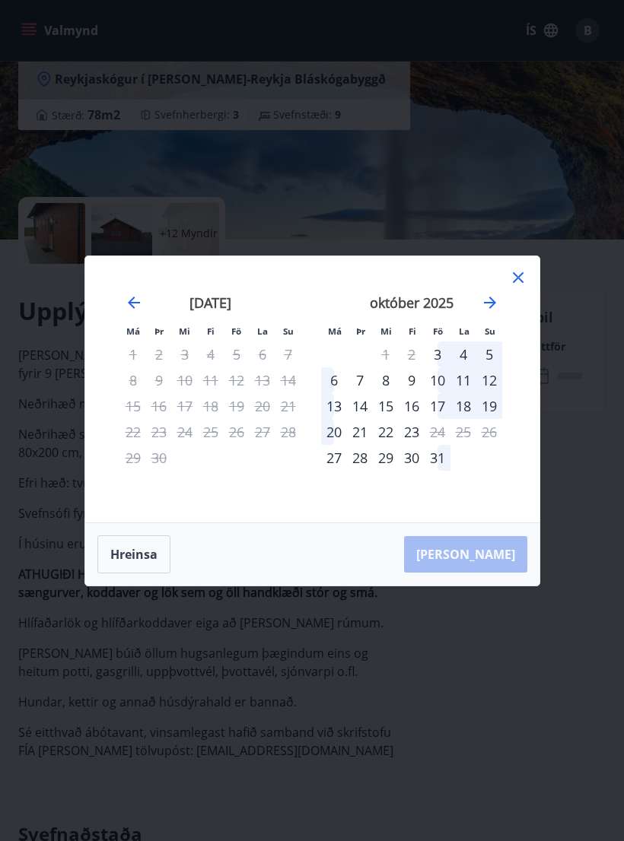
click at [512, 279] on icon at bounding box center [518, 278] width 18 height 18
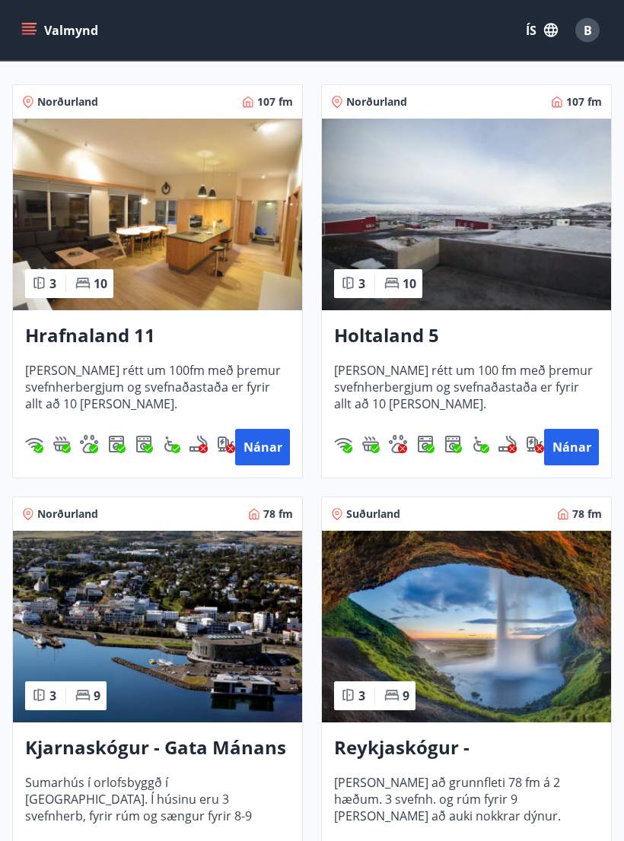
scroll to position [340, 0]
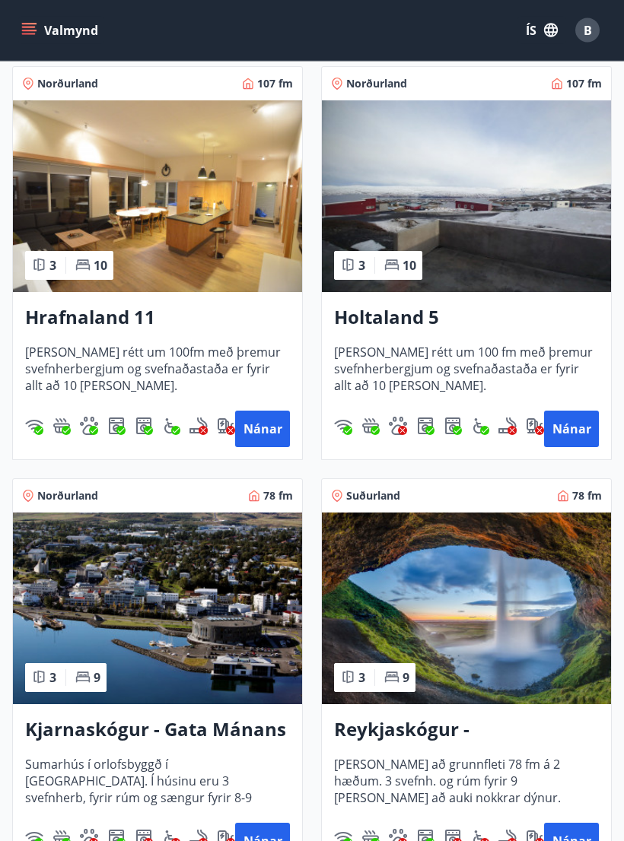
click at [253, 832] on button "Nánar" at bounding box center [262, 842] width 55 height 37
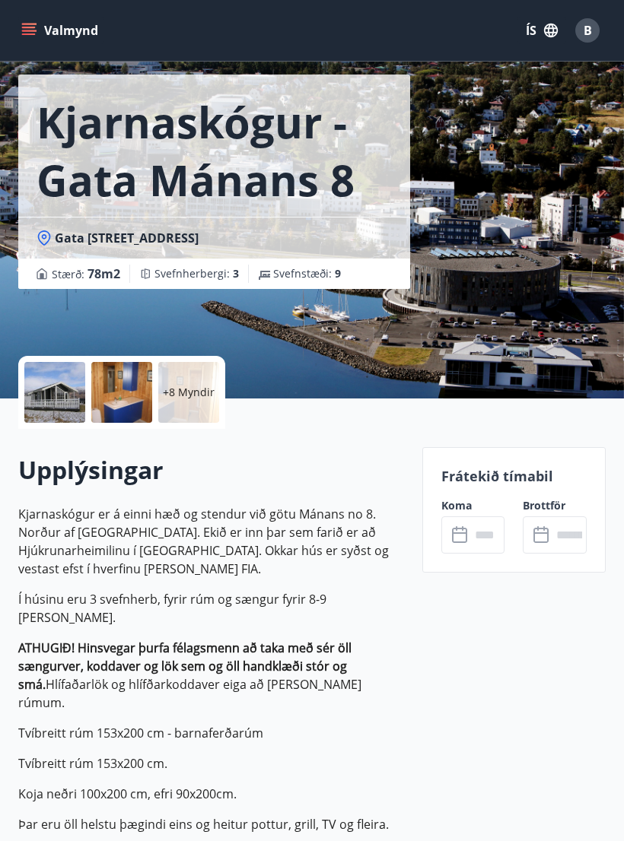
scroll to position [57, 0]
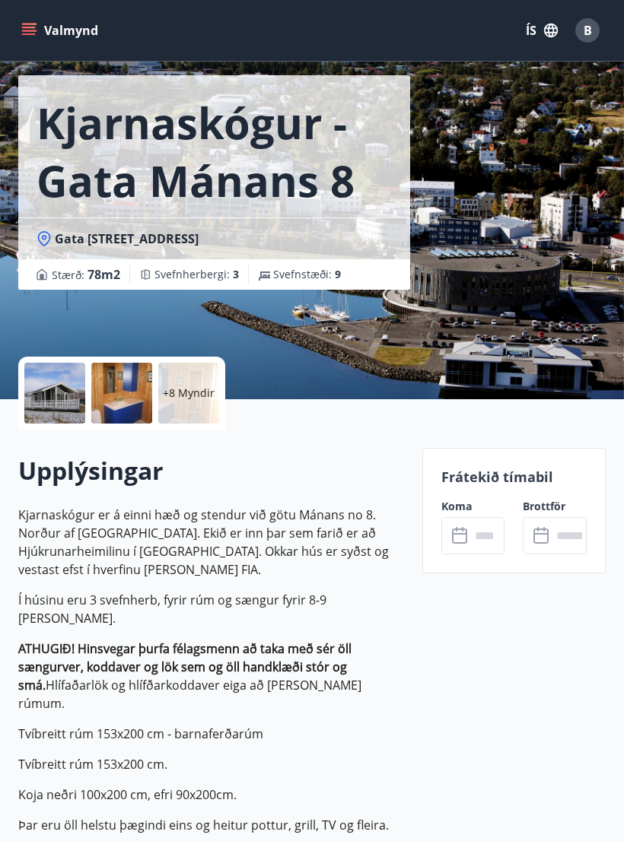
click at [115, 394] on div at bounding box center [121, 393] width 61 height 61
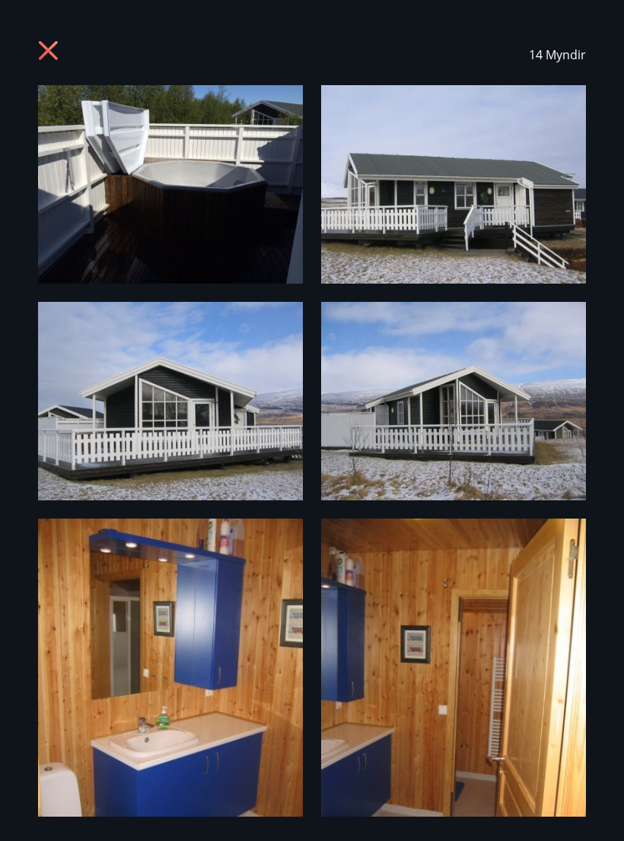
scroll to position [0, 0]
click at [52, 44] on icon at bounding box center [50, 52] width 24 height 24
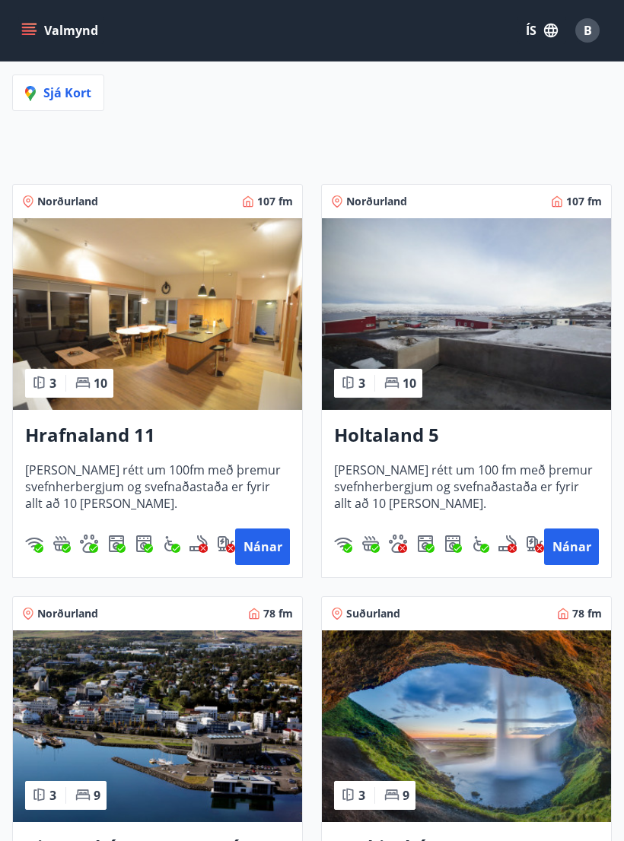
scroll to position [226, 0]
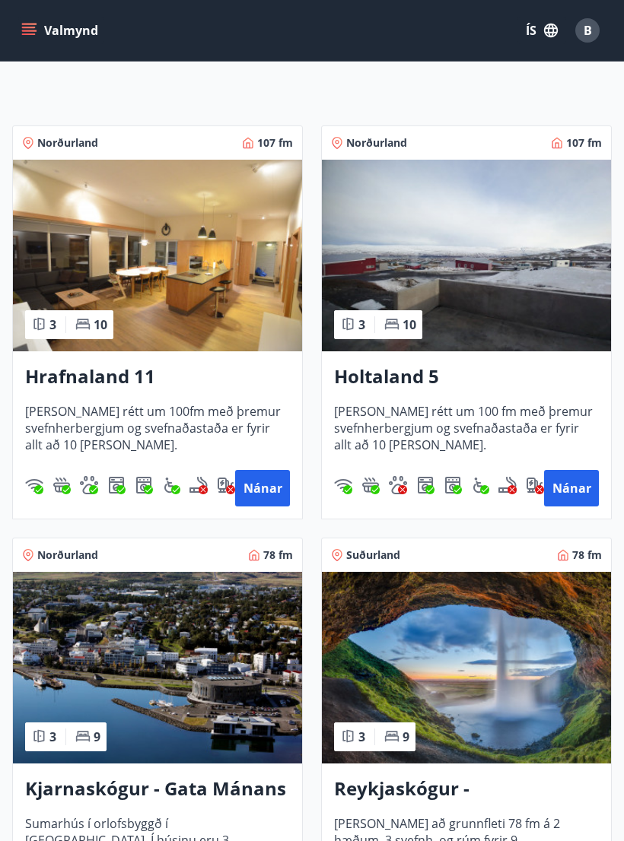
click at [558, 486] on button "Nánar" at bounding box center [571, 488] width 55 height 37
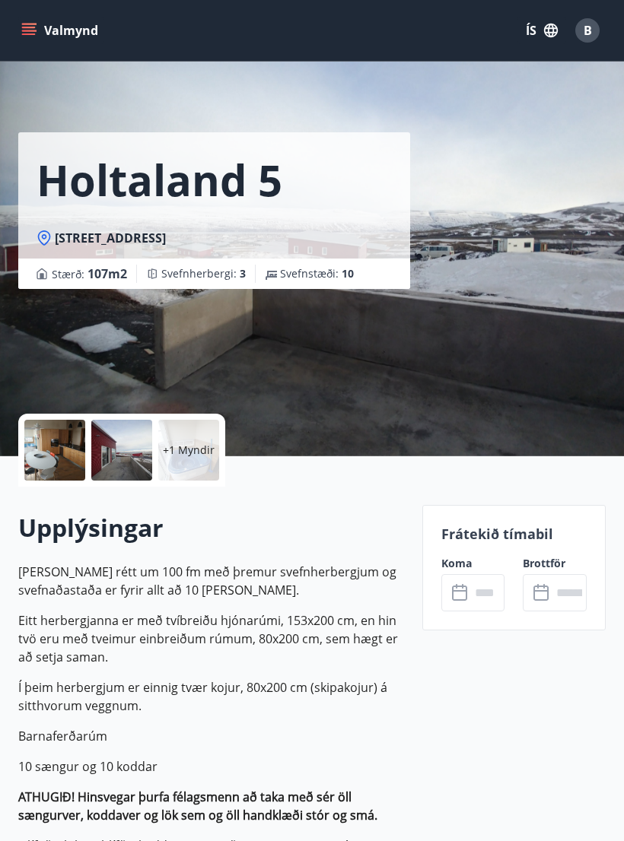
click at [49, 460] on div at bounding box center [54, 450] width 61 height 61
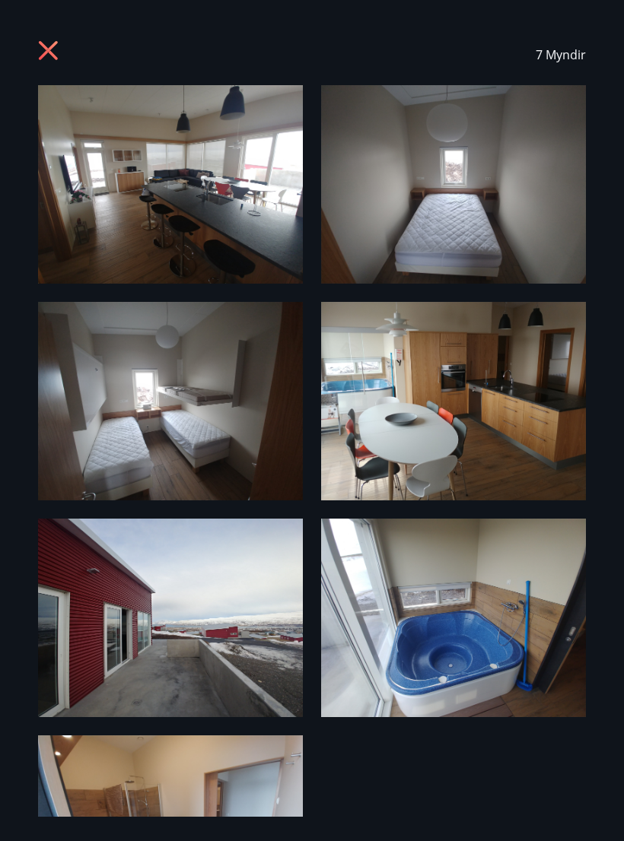
click at [47, 56] on icon at bounding box center [50, 52] width 24 height 24
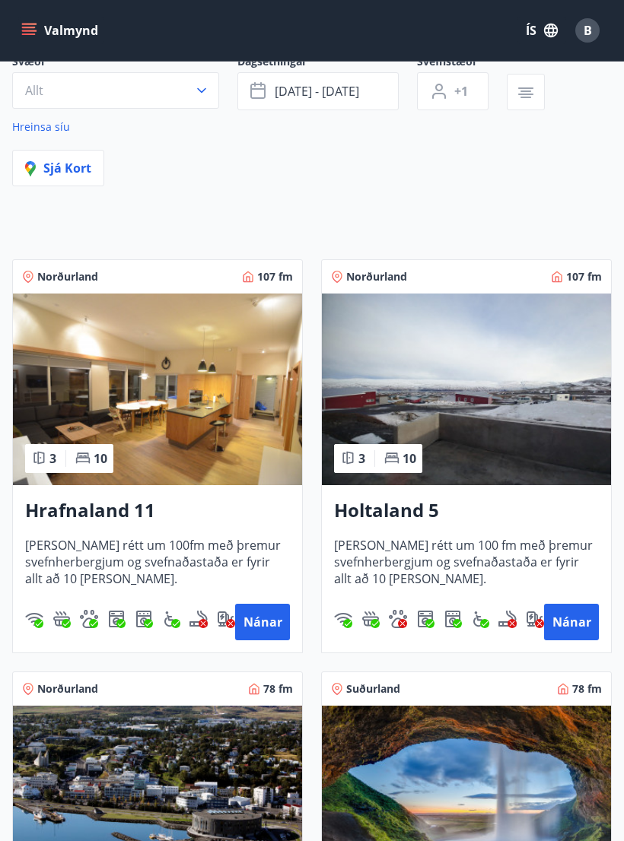
scroll to position [149, 0]
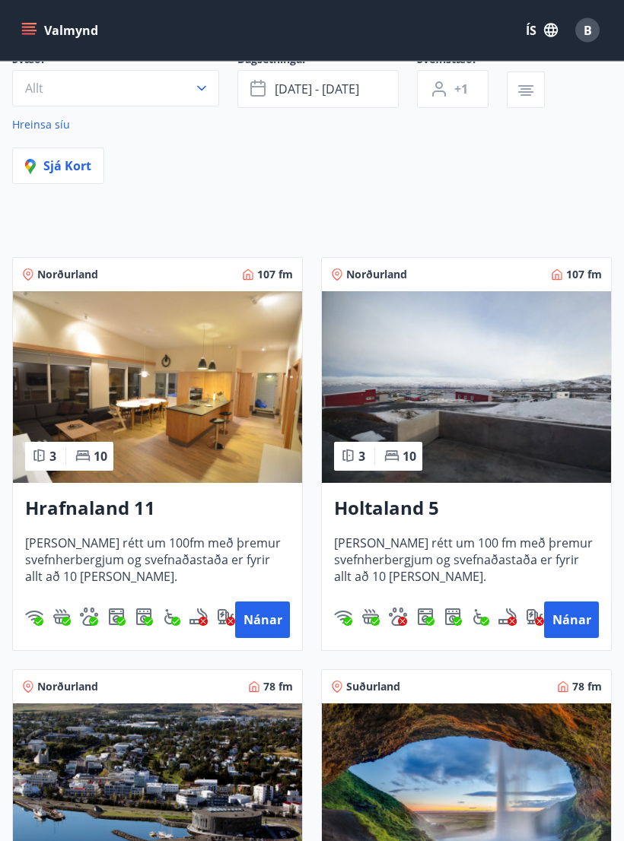
click at [252, 625] on button "Nánar" at bounding box center [262, 621] width 55 height 37
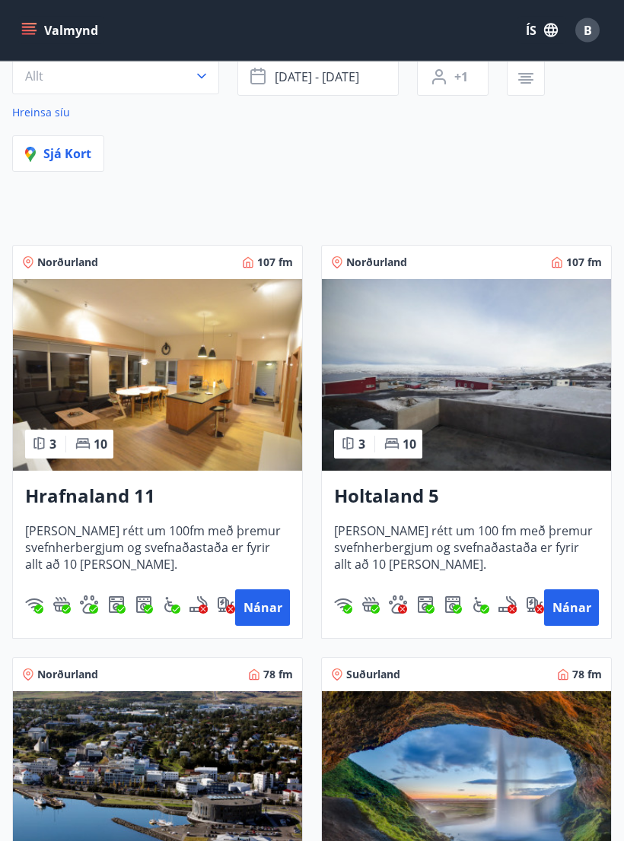
scroll to position [162, 0]
click at [577, 622] on button "Nánar" at bounding box center [571, 608] width 55 height 37
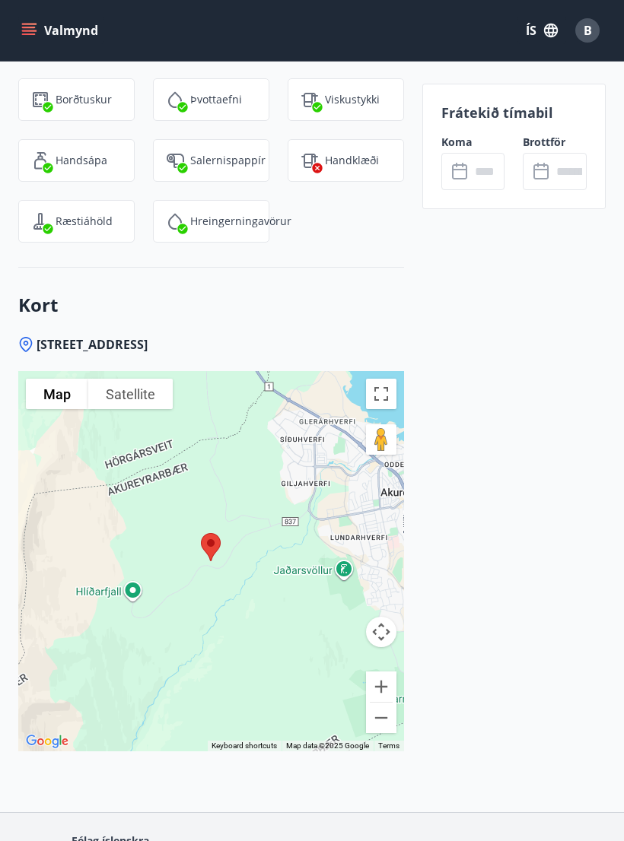
scroll to position [2684, 0]
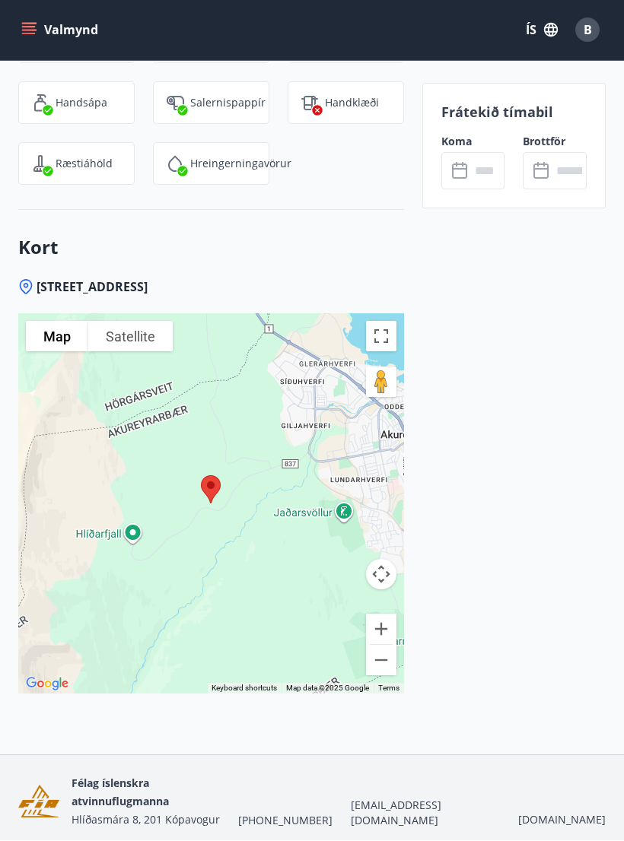
click at [485, 157] on input "text" at bounding box center [487, 171] width 35 height 37
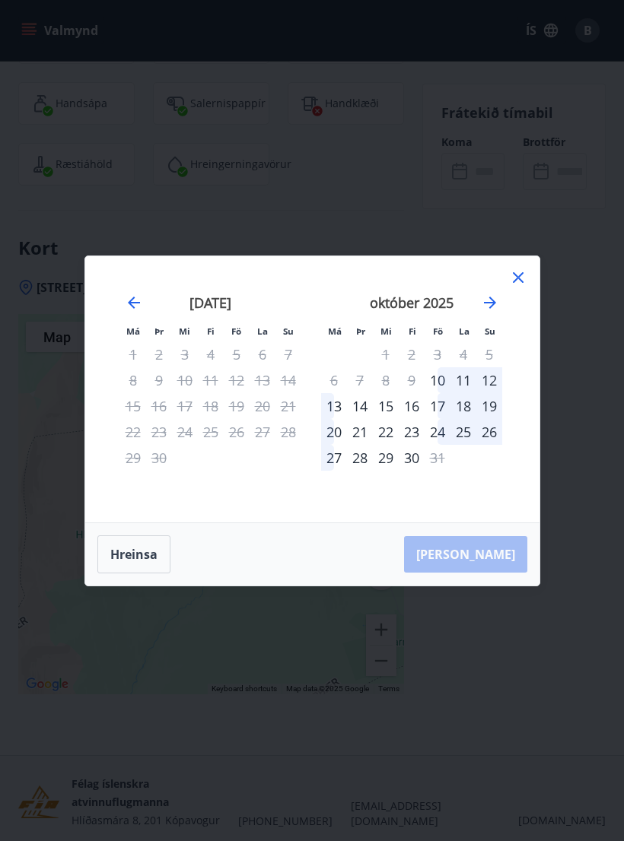
click at [442, 419] on div "17" at bounding box center [438, 406] width 26 height 26
click at [362, 445] on div "21" at bounding box center [360, 432] width 26 height 26
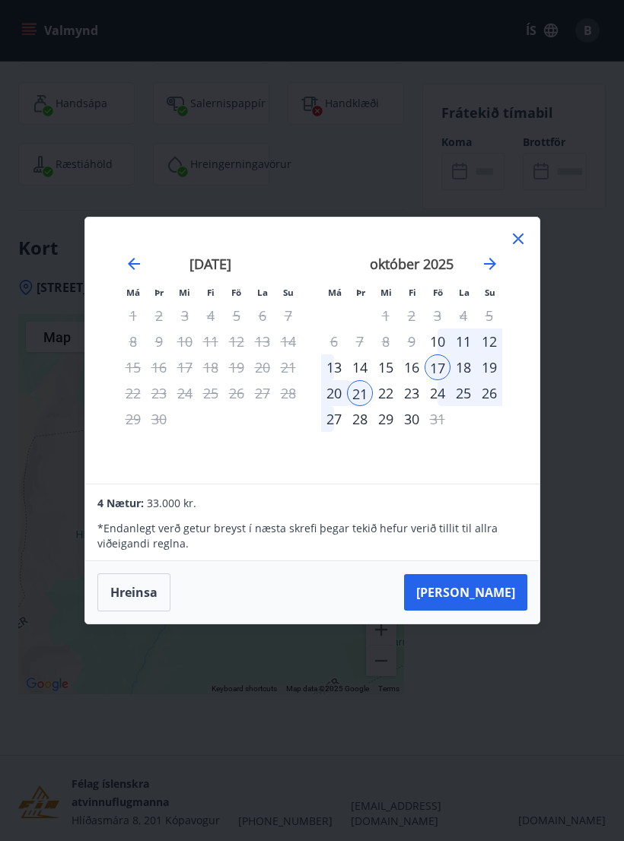
click at [477, 606] on button "Taka Frá" at bounding box center [465, 592] width 123 height 37
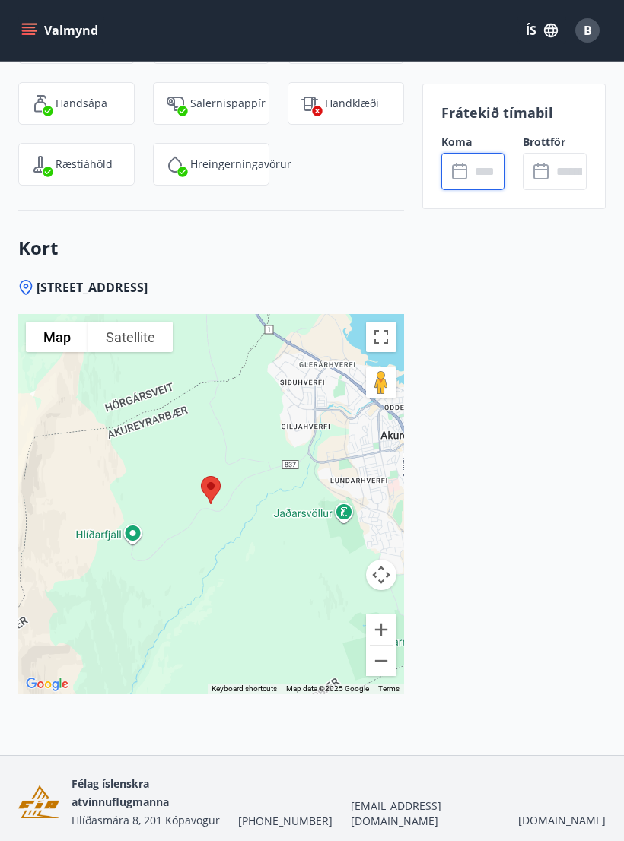
type input "******"
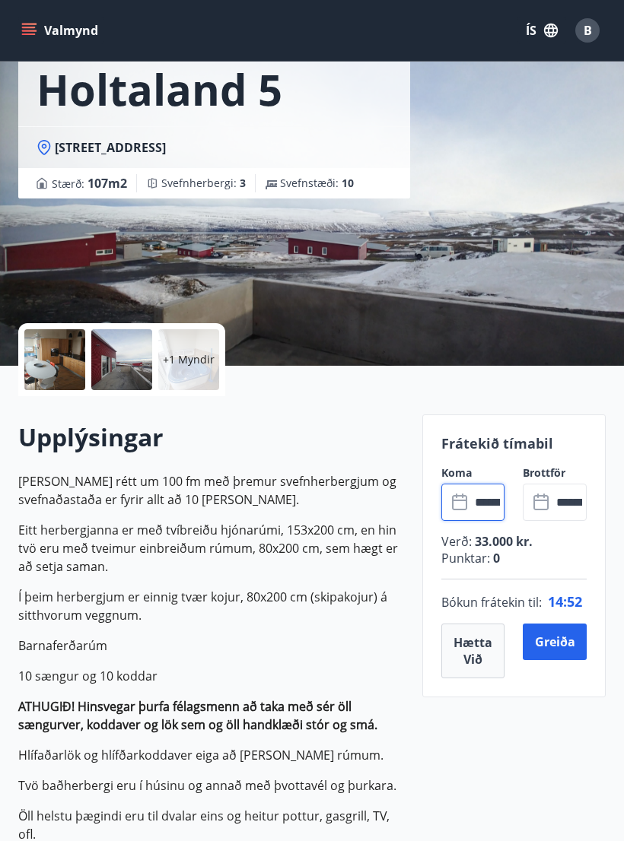
click at [553, 641] on button "Greiða" at bounding box center [555, 642] width 64 height 37
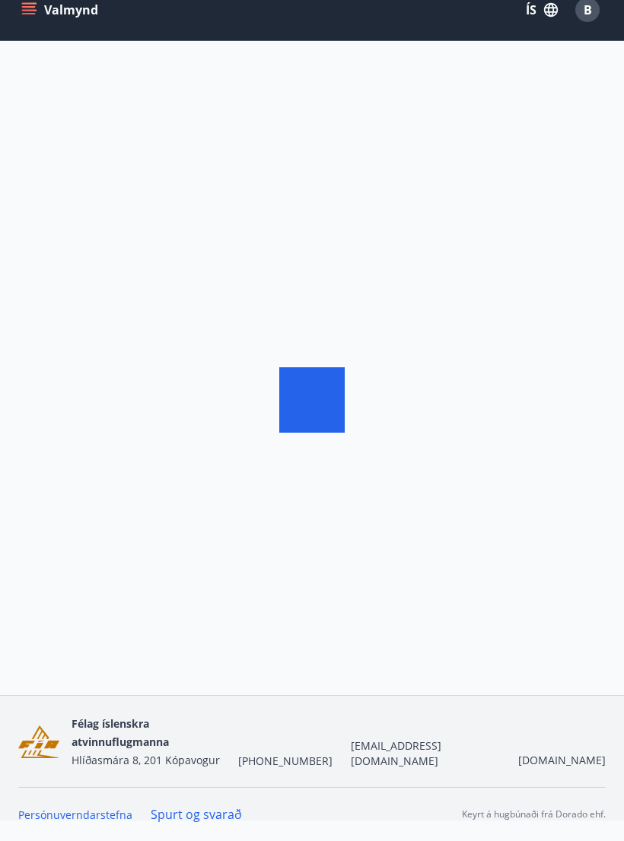
scroll to position [26, 0]
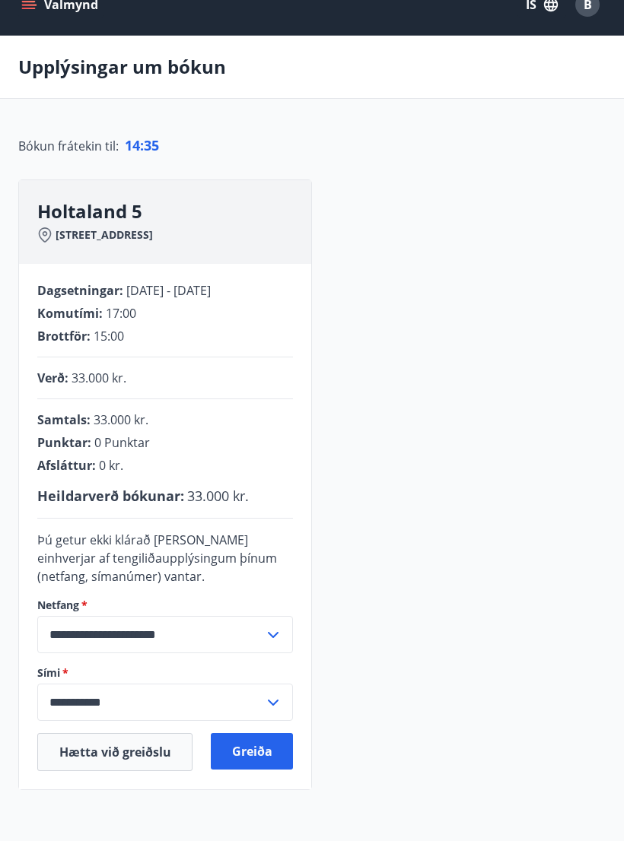
click at [262, 755] on button "Greiða" at bounding box center [252, 751] width 82 height 37
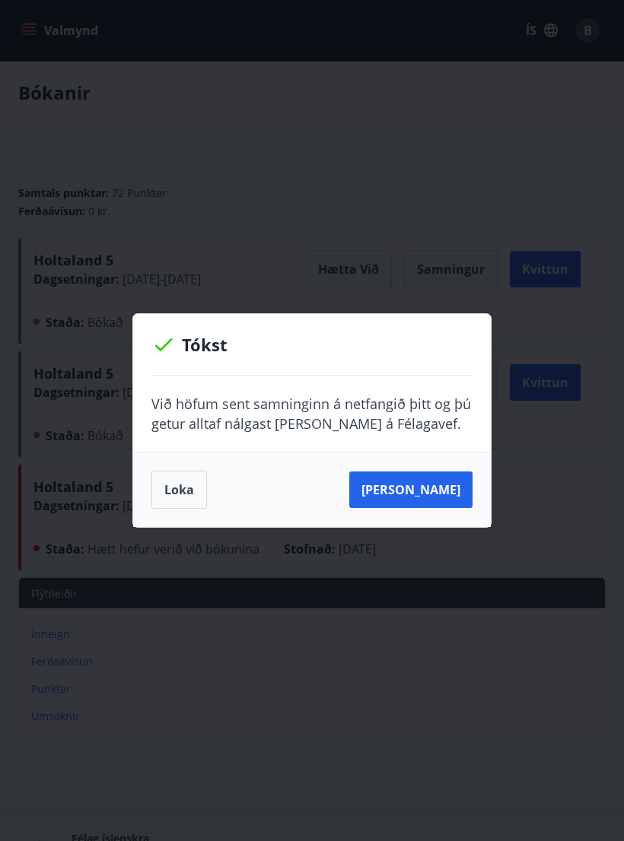
click at [173, 481] on button "Loka" at bounding box center [179, 490] width 56 height 38
